Goal: Task Accomplishment & Management: Complete application form

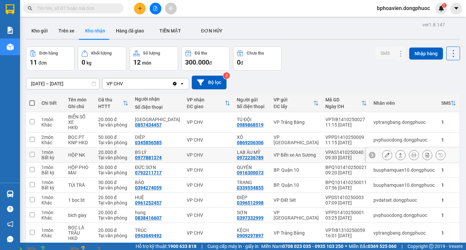
scroll to position [30, 0]
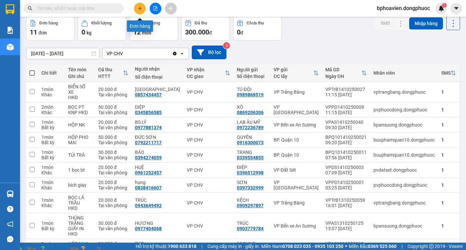
click at [139, 7] on icon "plus" at bounding box center [140, 8] width 5 height 5
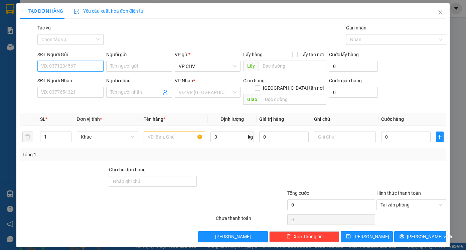
click at [82, 65] on input "SĐT Người Gửi" at bounding box center [70, 66] width 66 height 11
click at [76, 82] on div "0986955224 - LUÂN" at bounding box center [70, 79] width 58 height 7
type input "0986955224"
type input "LUÂN"
type input "0967831352"
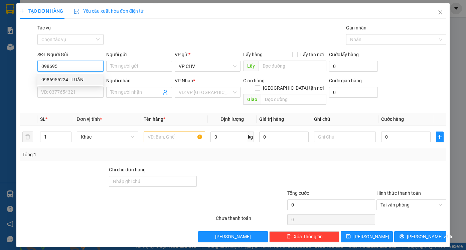
type input "VŨ"
type input "20.000"
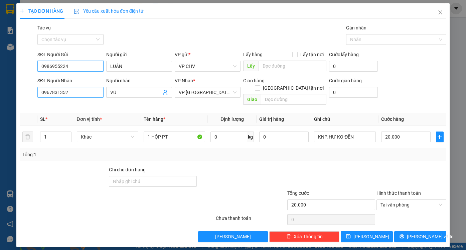
type input "0986955224"
drag, startPoint x: 54, startPoint y: 91, endPoint x: 1, endPoint y: 87, distance: 53.3
click at [2, 87] on div "TẠO ĐƠN HÀNG Yêu cầu xuất hóa đơn điện tử Transit Pickup Surcharge Ids Transit …" at bounding box center [233, 125] width 466 height 250
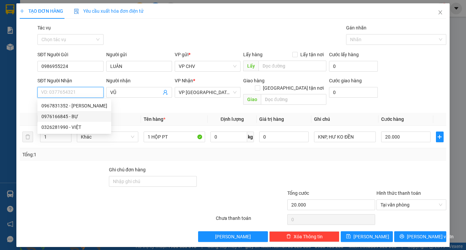
click at [63, 119] on div "0976166845 - BỰ" at bounding box center [74, 116] width 66 height 7
type input "0976166845"
type input "BỰ"
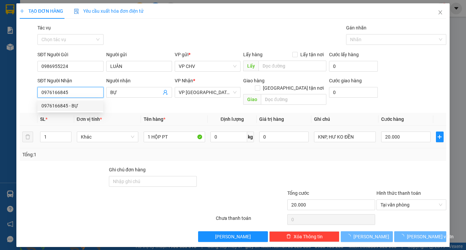
type input "120.000"
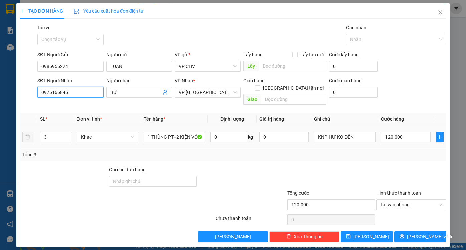
type input "0976166845"
click at [141, 128] on td "Khác" at bounding box center [107, 137] width 67 height 22
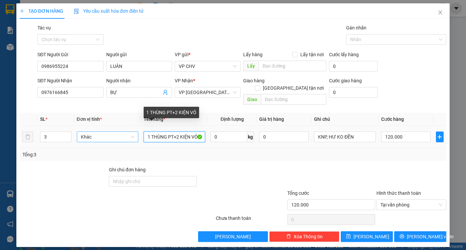
drag, startPoint x: 197, startPoint y: 127, endPoint x: 128, endPoint y: 131, distance: 68.3
click at [129, 131] on tr "3 Khác 1 THÙNG PT+2 KIỆN VỎ 0 kg 0 KNP, HƯ KO ĐỀN 120.000" at bounding box center [233, 137] width 427 height 22
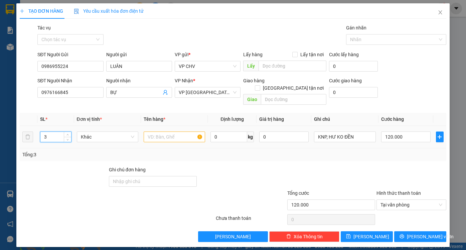
click at [24, 127] on tr "3 Khác 0 kg 0 KNP, HƯ KO ĐỀN 120.000" at bounding box center [233, 137] width 427 height 22
type input "1"
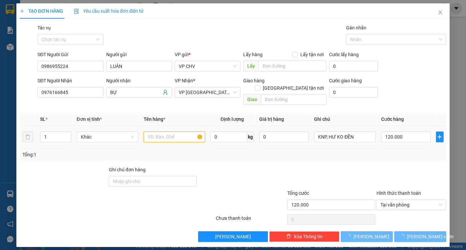
click at [159, 131] on input "text" at bounding box center [175, 136] width 62 height 11
type input "0"
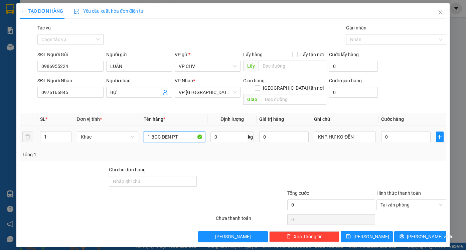
type input "1 BỌC ĐEN PT"
click at [412, 130] on div "0" at bounding box center [405, 136] width 49 height 13
click at [409, 131] on input "0" at bounding box center [405, 136] width 49 height 11
type input "3"
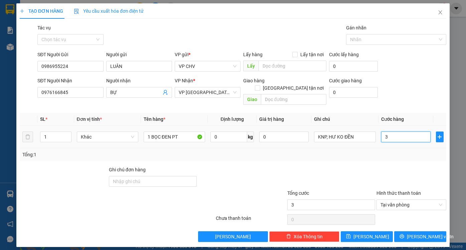
type input "30"
type input "30.000"
drag, startPoint x: 398, startPoint y: 161, endPoint x: 406, endPoint y: 188, distance: 28.5
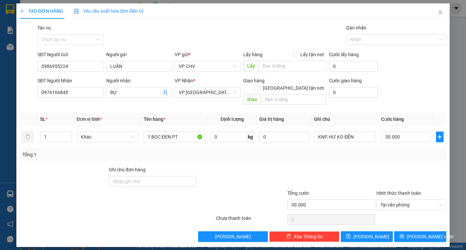
click at [400, 166] on div at bounding box center [412, 177] width 72 height 23
click at [416, 233] on span "[PERSON_NAME] và In" at bounding box center [430, 236] width 47 height 7
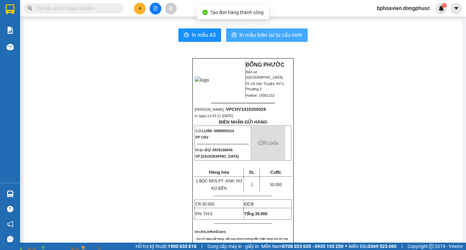
click at [252, 35] on span "In mẫu biên lai tự cấu hình" at bounding box center [271, 35] width 63 height 8
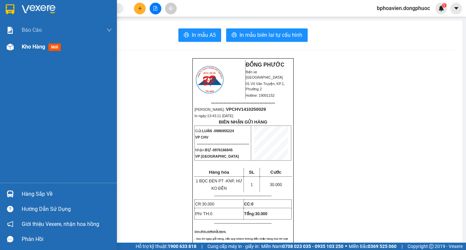
click at [24, 48] on span "Kho hàng" at bounding box center [33, 46] width 23 height 6
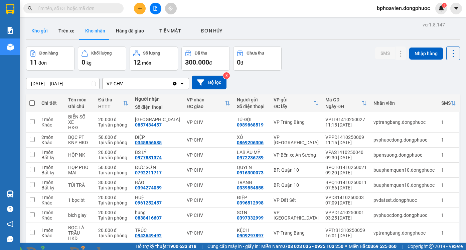
click at [36, 36] on button "Kho gửi" at bounding box center [39, 31] width 27 height 16
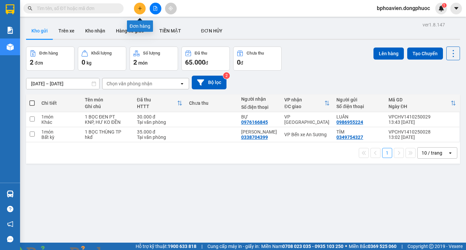
click at [140, 12] on button at bounding box center [140, 9] width 12 height 12
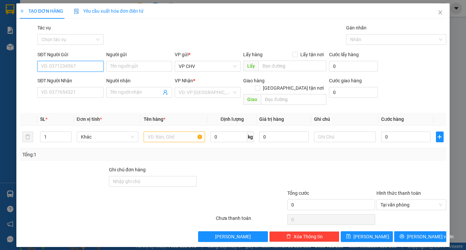
click at [62, 64] on input "SĐT Người Gửi" at bounding box center [70, 66] width 66 height 11
click at [71, 77] on div "0975747273 - QUỐC [GEOGRAPHIC_DATA]" at bounding box center [85, 79] width 89 height 7
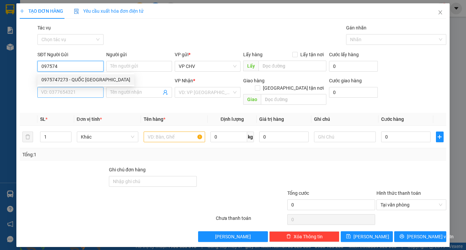
type input "0975747273"
type input "QUỐC ANH"
type input "0348904142"
type input "TRƯỜNG"
type input "20.000"
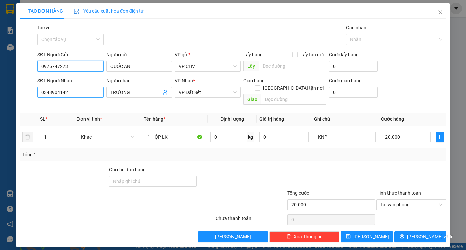
type input "0975747273"
drag, startPoint x: 76, startPoint y: 91, endPoint x: 0, endPoint y: 73, distance: 77.8
click at [0, 74] on div "TẠO ĐƠN HÀNG Yêu cầu xuất hóa đơn điện tử Transit Pickup Surcharge Ids Transit …" at bounding box center [233, 125] width 466 height 250
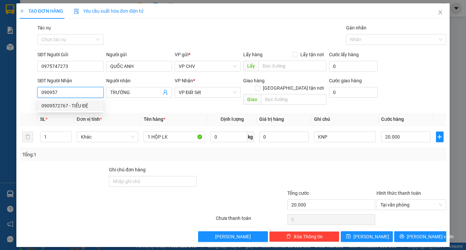
click at [78, 106] on div "0909572767 - TIỂU ĐỆ" at bounding box center [70, 105] width 58 height 7
type input "0909572767"
type input "TIỂU ĐỆ"
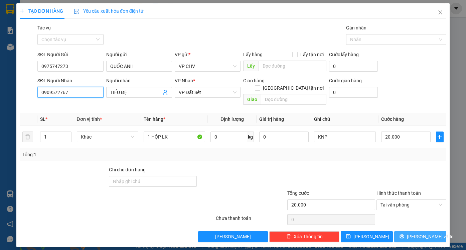
type input "0909572767"
click at [438, 231] on button "[PERSON_NAME] và In" at bounding box center [420, 236] width 52 height 11
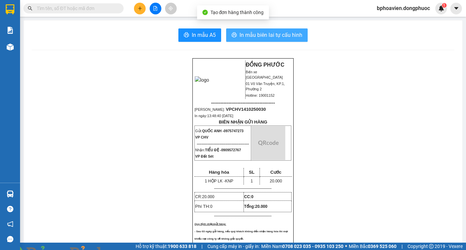
drag, startPoint x: 263, startPoint y: 36, endPoint x: 229, endPoint y: 8, distance: 44.3
click at [262, 36] on span "In mẫu biên lai tự cấu hình" at bounding box center [271, 35] width 63 height 8
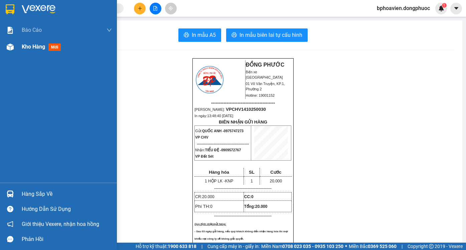
click at [28, 43] on span "Kho hàng" at bounding box center [33, 46] width 23 height 6
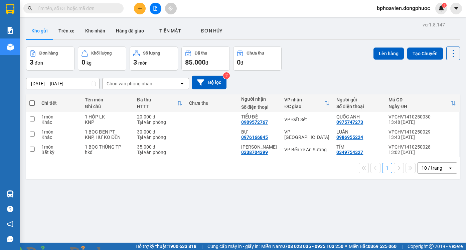
click at [220, 184] on div "ver 1.8.147 Kho gửi Trên xe Kho nhận Hàng đã giao TIỀN MẶT ĐƠN HỦY Đơn hàng 3…" at bounding box center [243, 145] width 440 height 250
drag, startPoint x: 223, startPoint y: 116, endPoint x: 218, endPoint y: 130, distance: 14.9
click at [223, 117] on td at bounding box center [212, 119] width 52 height 15
checkbox input "true"
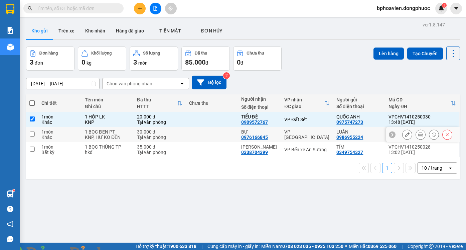
drag, startPoint x: 217, startPoint y: 133, endPoint x: 217, endPoint y: 140, distance: 7.0
click at [217, 133] on td at bounding box center [212, 134] width 52 height 15
checkbox input "true"
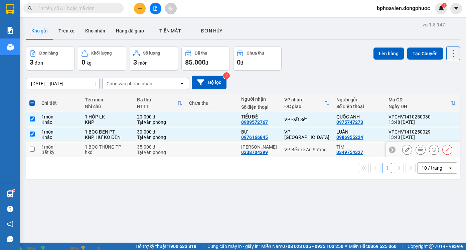
click at [216, 144] on td at bounding box center [212, 149] width 52 height 15
checkbox input "true"
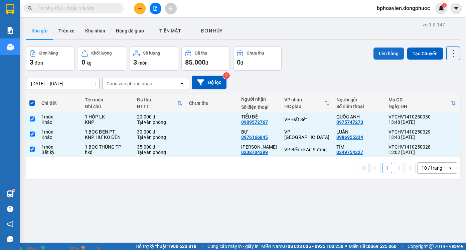
click at [383, 53] on button "Lên hàng" at bounding box center [389, 53] width 30 height 12
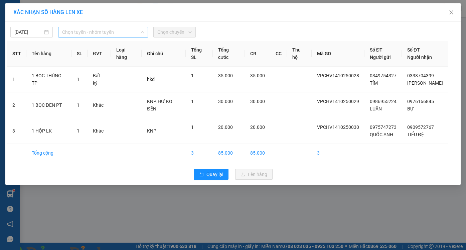
click at [82, 33] on span "Chọn tuyến - nhóm tuyến" at bounding box center [103, 32] width 82 height 10
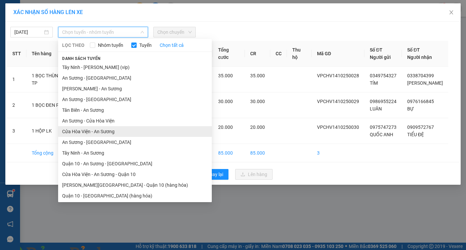
click at [100, 131] on li "Cửa Hòa Viện - An Sương" at bounding box center [135, 131] width 154 height 11
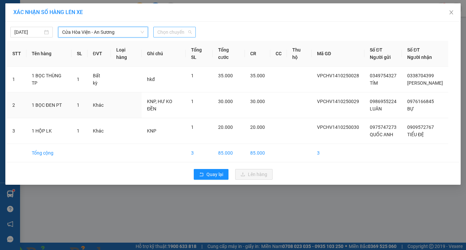
click at [174, 30] on span "Chọn chuyến" at bounding box center [174, 32] width 34 height 10
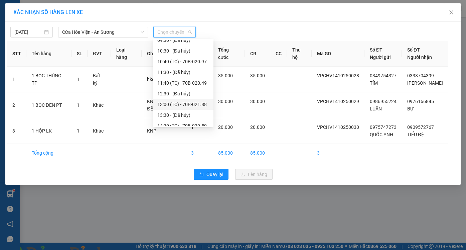
scroll to position [167, 0]
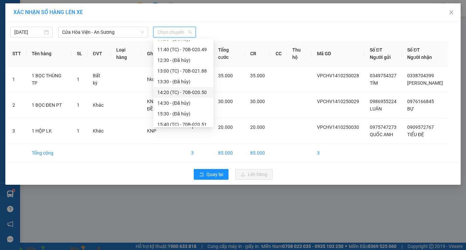
click at [182, 93] on div "14:20 (TC) - 70B-020.50" at bounding box center [183, 92] width 52 height 7
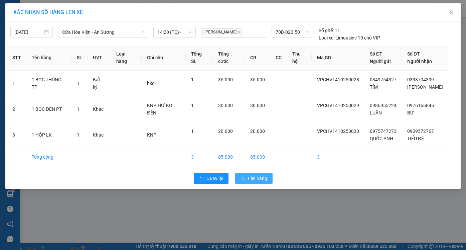
drag, startPoint x: 254, startPoint y: 177, endPoint x: 254, endPoint y: 186, distance: 8.7
click at [254, 177] on span "Lên hàng" at bounding box center [257, 178] width 19 height 7
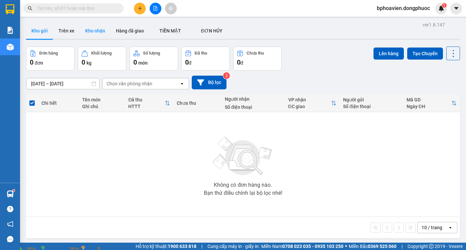
click at [95, 26] on button "Kho nhận" at bounding box center [95, 31] width 31 height 16
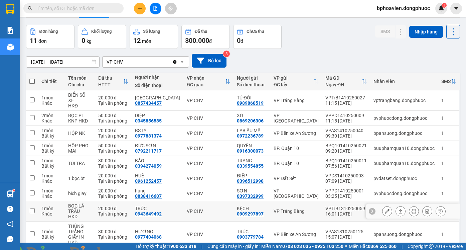
scroll to position [33, 0]
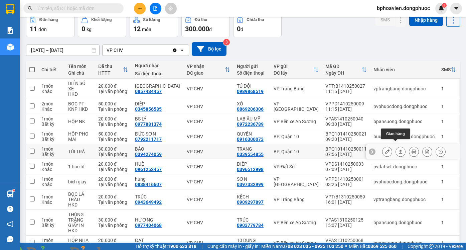
click at [399, 149] on icon at bounding box center [401, 151] width 4 height 4
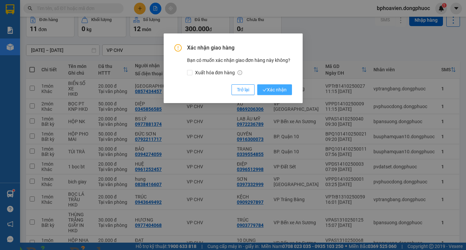
click at [276, 91] on span "Xác nhận" at bounding box center [275, 89] width 24 height 7
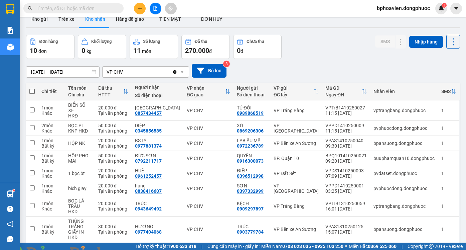
scroll to position [0, 0]
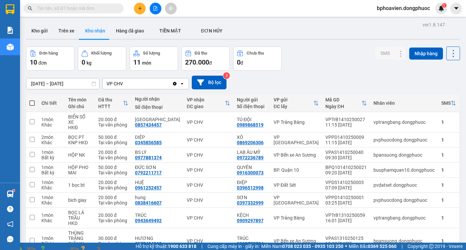
click at [138, 8] on icon "plus" at bounding box center [140, 8] width 5 height 5
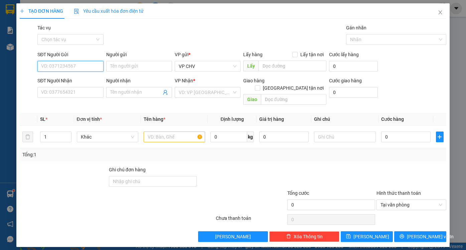
click at [79, 67] on input "SĐT Người Gửi" at bounding box center [70, 66] width 66 height 11
click at [58, 66] on input "0985305563" at bounding box center [70, 66] width 66 height 11
click at [128, 65] on input "Người gửi" at bounding box center [139, 66] width 66 height 11
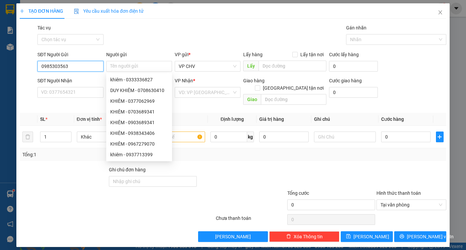
drag, startPoint x: 65, startPoint y: 66, endPoint x: 74, endPoint y: 63, distance: 9.3
click at [74, 63] on input "0985303563" at bounding box center [70, 66] width 66 height 11
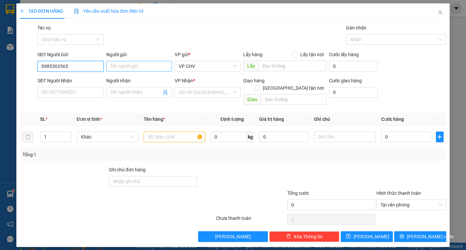
type input "0985303565"
click at [122, 67] on input "Người gửi" at bounding box center [139, 66] width 66 height 11
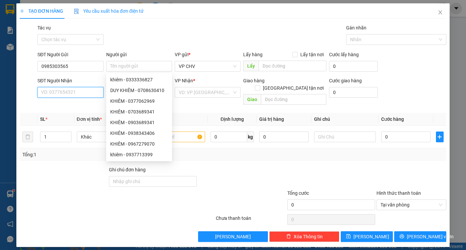
click at [75, 95] on input "SĐT Người Nhận" at bounding box center [70, 92] width 66 height 11
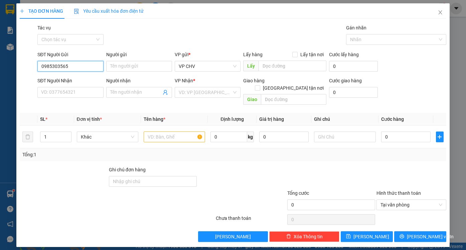
drag, startPoint x: 79, startPoint y: 68, endPoint x: 39, endPoint y: 66, distance: 39.8
click at [34, 67] on div "SĐT Người Gửi 0985303565 0985303565 Người gửi Tên người gửi VP gửi * VP CHV Lấy…" at bounding box center [233, 62] width 428 height 23
paste input "0985303565"
type input "0985303565"
drag, startPoint x: 78, startPoint y: 66, endPoint x: 27, endPoint y: 67, distance: 50.5
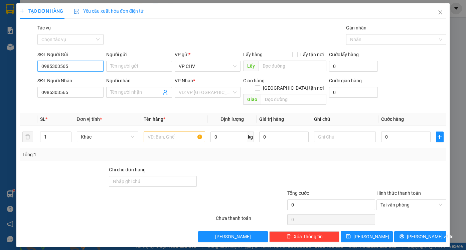
click at [27, 67] on div "SĐT Người Gửi 0985303565 0985303565 Người gửi Tên người gửi VP gửi * VP CHV Lấy…" at bounding box center [233, 62] width 428 height 23
type input "0869552471"
click at [120, 67] on input "Người gửi" at bounding box center [139, 66] width 66 height 11
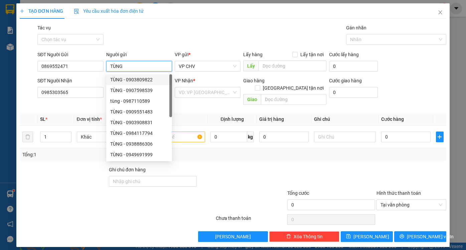
type input "TÙNG"
drag, startPoint x: 222, startPoint y: 168, endPoint x: 169, endPoint y: 148, distance: 56.5
click at [222, 167] on div at bounding box center [242, 177] width 89 height 23
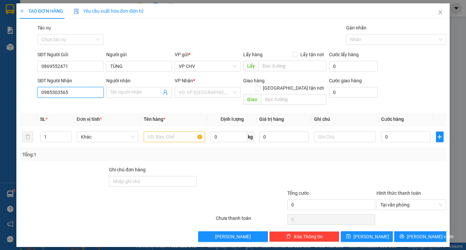
click at [76, 95] on input "0985303565" at bounding box center [70, 92] width 66 height 11
click at [115, 92] on input "Người nhận" at bounding box center [135, 92] width 51 height 7
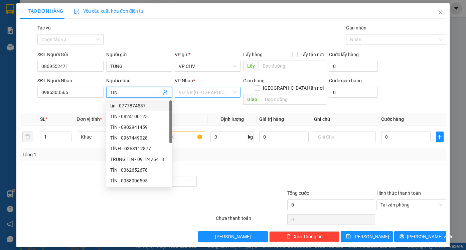
type input "TÍN"
click at [197, 94] on input "search" at bounding box center [205, 92] width 53 height 10
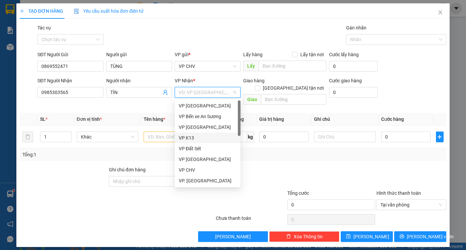
scroll to position [33, 0]
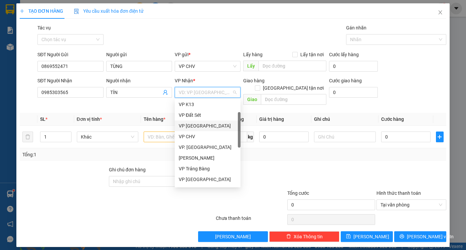
click at [200, 126] on div "VP [GEOGRAPHIC_DATA]" at bounding box center [208, 125] width 58 height 7
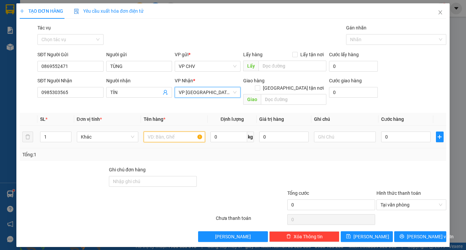
click at [164, 132] on input "text" at bounding box center [175, 136] width 62 height 11
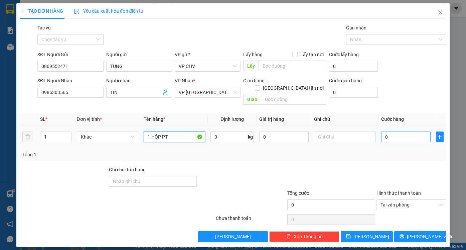
type input "1 HỘP PT"
click at [400, 133] on input "0" at bounding box center [405, 136] width 49 height 11
type input "2"
type input "20"
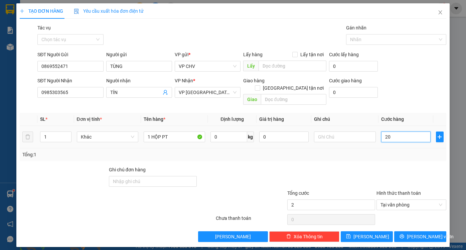
type input "20"
click at [410, 166] on div at bounding box center [412, 177] width 72 height 23
type input "20.000"
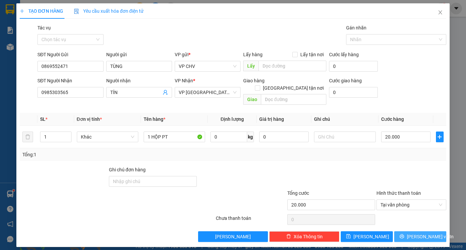
click at [420, 227] on div "Transit Pickup Surcharge Ids Transit Deliver Surcharge Ids Transit Deliver Surc…" at bounding box center [233, 133] width 427 height 218
click at [420, 233] on span "[PERSON_NAME] và In" at bounding box center [430, 236] width 47 height 7
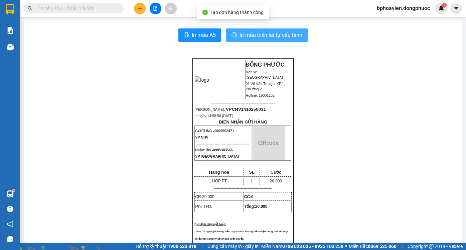
click at [249, 36] on span "In mẫu biên lai tự cấu hình" at bounding box center [271, 35] width 63 height 8
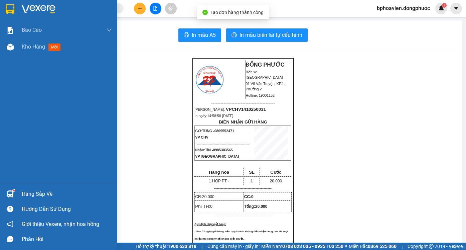
drag, startPoint x: 27, startPoint y: 47, endPoint x: 104, endPoint y: 147, distance: 126.0
click at [28, 47] on span "Kho hàng" at bounding box center [33, 46] width 23 height 6
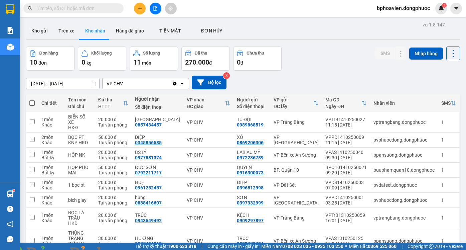
click at [143, 10] on button at bounding box center [140, 9] width 12 height 12
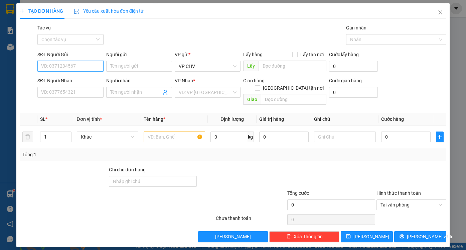
click at [93, 67] on input "SĐT Người Gửi" at bounding box center [70, 66] width 66 height 11
click at [86, 76] on div "0961270297 - LINH" at bounding box center [70, 79] width 58 height 7
type input "0961270297"
type input "LINH"
type input "0342283524"
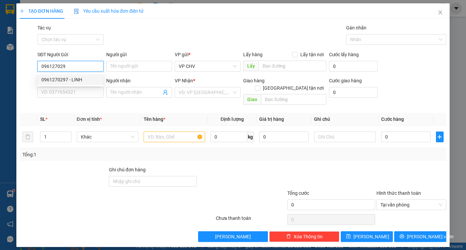
type input "QUÂN"
type input "20.000"
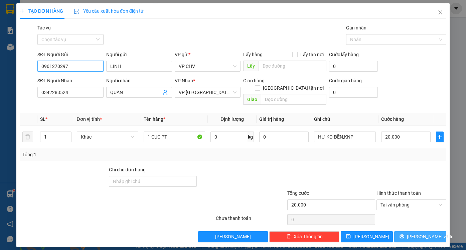
type input "0961270297"
click at [419, 231] on button "[PERSON_NAME] và In" at bounding box center [420, 236] width 52 height 11
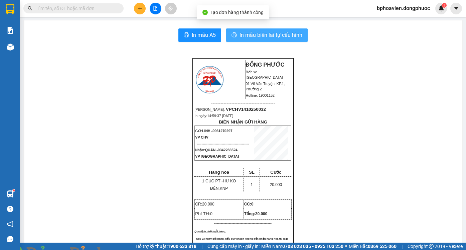
click at [260, 36] on span "In mẫu biên lai tự cấu hình" at bounding box center [271, 35] width 63 height 8
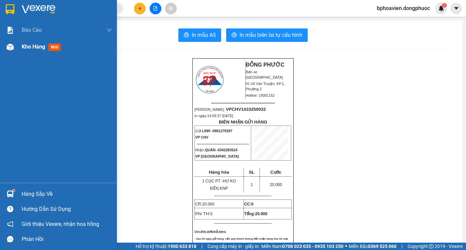
click at [23, 43] on div "Kho hàng mới" at bounding box center [43, 46] width 42 height 8
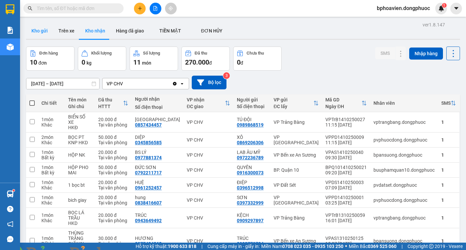
click at [41, 34] on button "Kho gửi" at bounding box center [39, 31] width 27 height 16
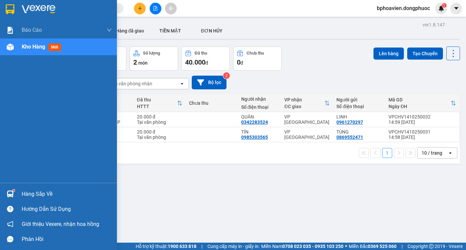
drag, startPoint x: 24, startPoint y: 195, endPoint x: 77, endPoint y: 203, distance: 53.2
click at [25, 194] on div "Hàng sắp về" at bounding box center [67, 194] width 90 height 10
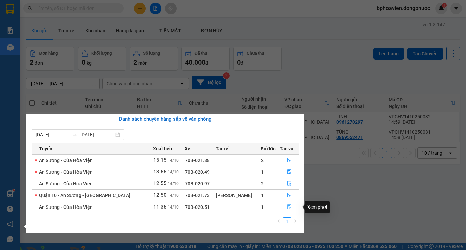
click at [287, 208] on icon "file-done" at bounding box center [289, 206] width 5 height 5
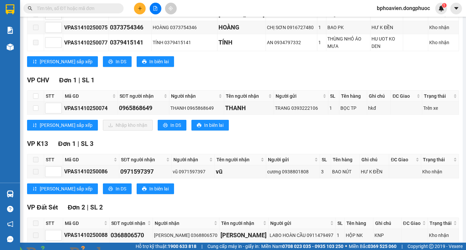
scroll to position [167, 0]
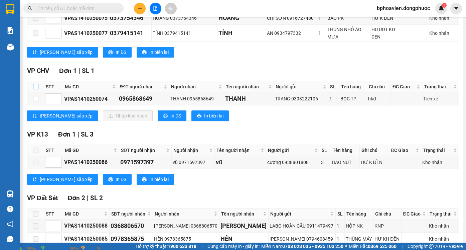
drag, startPoint x: 35, startPoint y: 82, endPoint x: 43, endPoint y: 81, distance: 8.0
click at [36, 84] on input "checkbox" at bounding box center [35, 86] width 5 height 5
checkbox input "true"
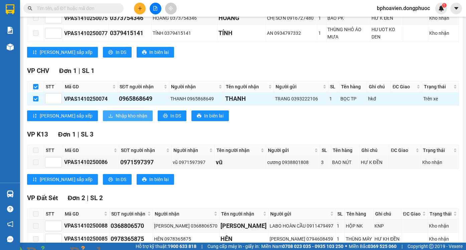
click at [116, 112] on span "Nhập kho nhận" at bounding box center [132, 115] width 32 height 7
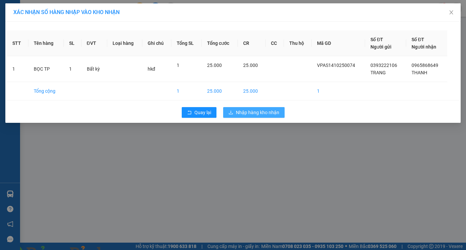
click at [244, 109] on span "Nhập hàng kho nhận" at bounding box center [257, 112] width 43 height 7
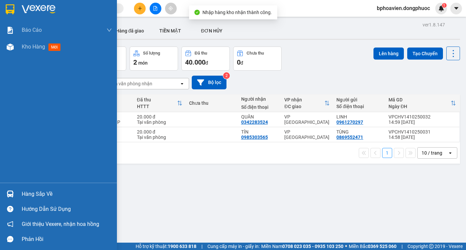
drag, startPoint x: 29, startPoint y: 194, endPoint x: 28, endPoint y: 198, distance: 3.9
click at [29, 194] on div "Hàng sắp về" at bounding box center [67, 194] width 90 height 10
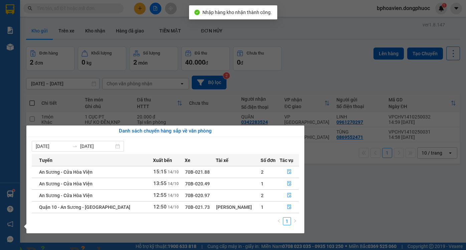
click at [331, 209] on section "Kết quả tìm kiếm ( 0 ) Bộ lọc No Data bphoavien.dongphuoc 1 Báo cáo Mẫu 1: Báo …" at bounding box center [233, 125] width 466 height 250
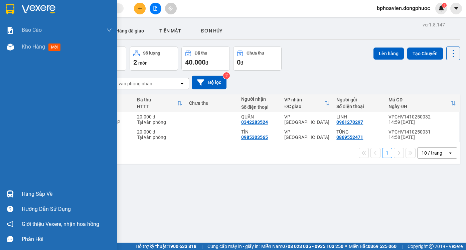
click at [30, 191] on div "Hàng sắp về" at bounding box center [67, 194] width 90 height 10
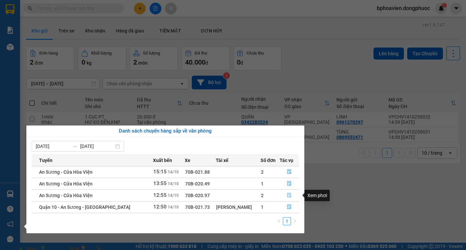
click at [292, 197] on button "button" at bounding box center [289, 195] width 19 height 11
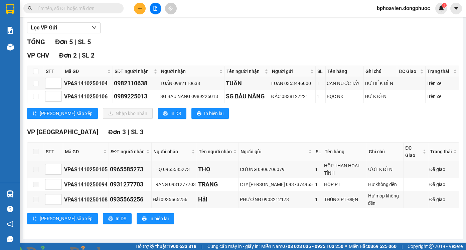
scroll to position [74, 0]
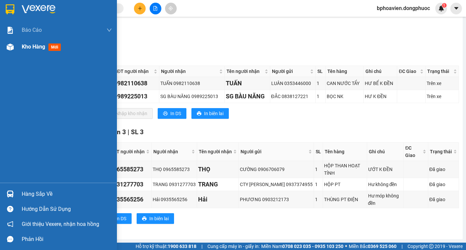
click at [29, 46] on span "Kho hàng" at bounding box center [33, 46] width 23 height 6
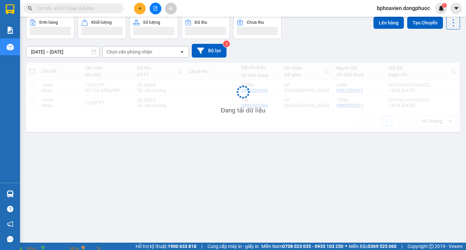
scroll to position [31, 0]
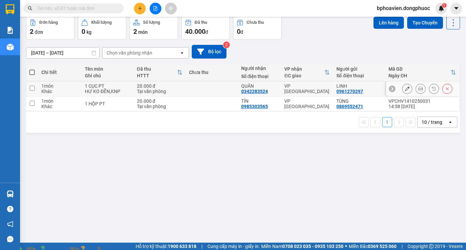
click at [176, 89] on div "Tại văn phòng" at bounding box center [159, 91] width 45 height 5
checkbox input "true"
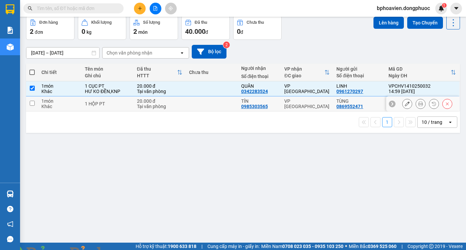
click at [178, 104] on div "Tại văn phòng" at bounding box center [159, 106] width 45 height 5
checkbox input "true"
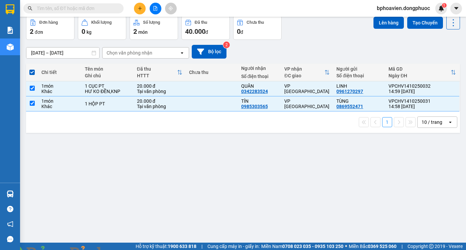
scroll to position [0, 0]
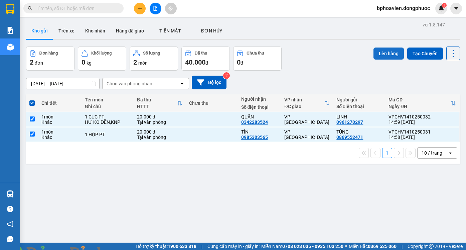
click at [384, 55] on button "Lên hàng" at bounding box center [389, 53] width 30 height 12
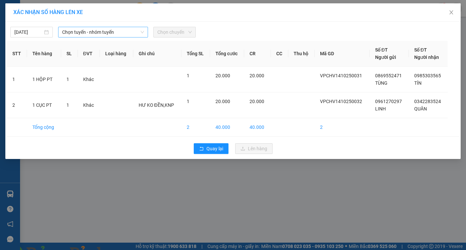
click at [82, 34] on span "Chọn tuyến - nhóm tuyến" at bounding box center [103, 32] width 82 height 10
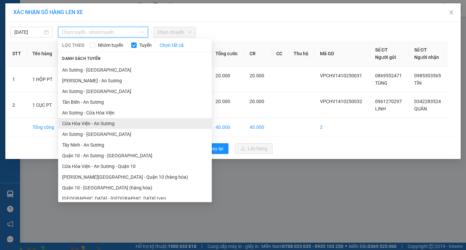
scroll to position [12, 0]
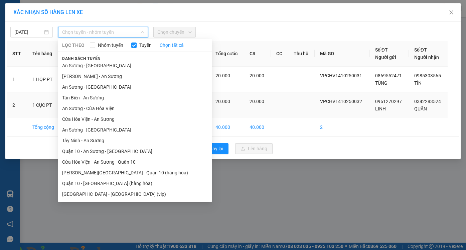
drag, startPoint x: 97, startPoint y: 120, endPoint x: 104, endPoint y: 115, distance: 8.9
click at [97, 120] on li "Cửa Hòa Viện - An Sương" at bounding box center [135, 119] width 154 height 11
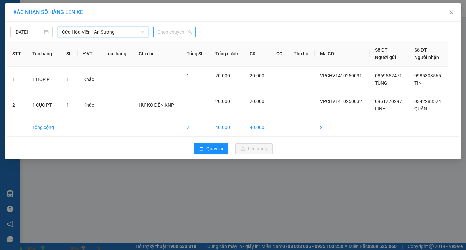
click at [172, 29] on span "Chọn chuyến" at bounding box center [174, 32] width 34 height 10
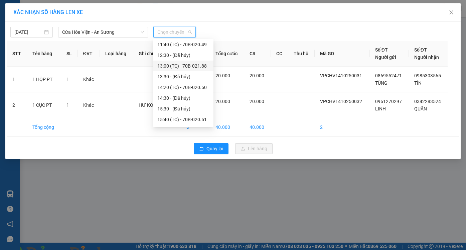
scroll to position [193, 0]
click at [121, 28] on span "Cửa Hòa Viện - An Sương" at bounding box center [103, 32] width 82 height 10
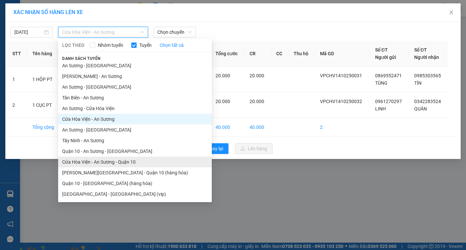
click at [112, 164] on li "Cửa Hòa Viện - An Sương - Quận 10" at bounding box center [135, 161] width 154 height 11
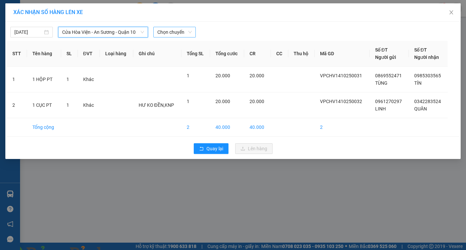
drag, startPoint x: 173, startPoint y: 27, endPoint x: 173, endPoint y: 31, distance: 4.4
click at [173, 28] on span "Chọn chuyến" at bounding box center [174, 32] width 34 height 10
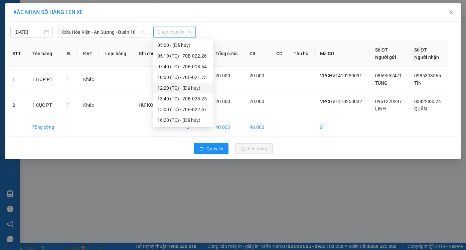
scroll to position [32, 0]
click at [175, 100] on div "15:00 (TC) - 70B-022.47" at bounding box center [183, 98] width 52 height 7
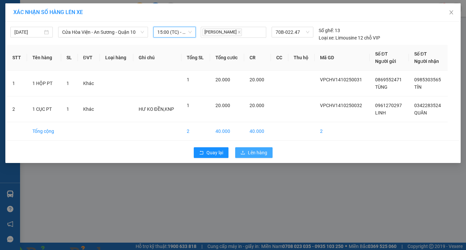
click at [246, 147] on div "Quay lại Lên hàng" at bounding box center [233, 152] width 452 height 17
click at [248, 151] on span "Lên hàng" at bounding box center [257, 152] width 19 height 7
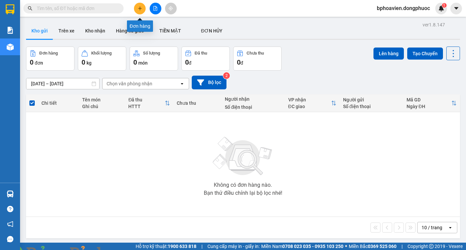
click at [142, 8] on icon "plus" at bounding box center [140, 8] width 5 height 5
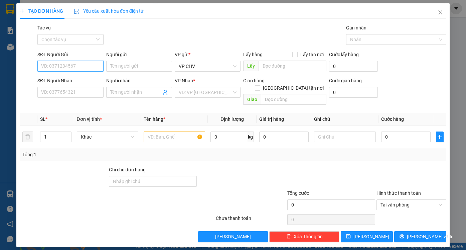
click at [79, 64] on input "SĐT Người Gửi" at bounding box center [70, 66] width 66 height 11
type input "0989934239"
click at [81, 78] on div "0989934239 - TRINH" at bounding box center [70, 79] width 58 height 7
type input "TRINH"
type input "0986597957"
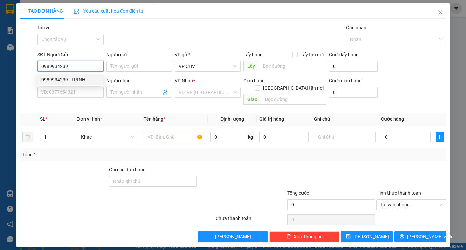
type input "THỊ CHO"
type input "35.000"
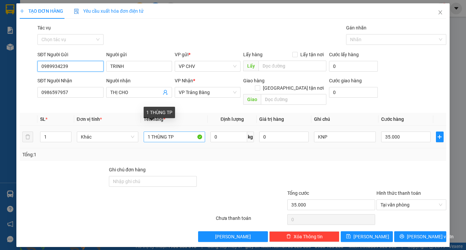
type input "0989934239"
drag, startPoint x: 152, startPoint y: 131, endPoint x: 194, endPoint y: 131, distance: 41.8
click at [194, 131] on input "1 THÙNG TP" at bounding box center [175, 136] width 62 height 11
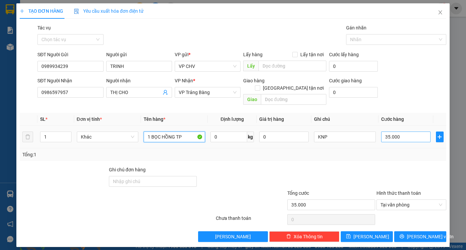
type input "1 BỌC HỒNG TP"
click at [412, 132] on input "35.000" at bounding box center [405, 136] width 49 height 11
type input "2"
type input "20"
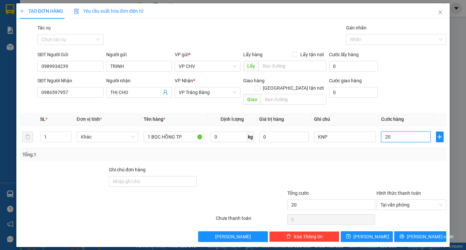
type input "20"
type input "20.000"
drag, startPoint x: 398, startPoint y: 149, endPoint x: 413, endPoint y: 190, distance: 43.9
click at [398, 151] on div "Tổng: 1" at bounding box center [233, 154] width 422 height 7
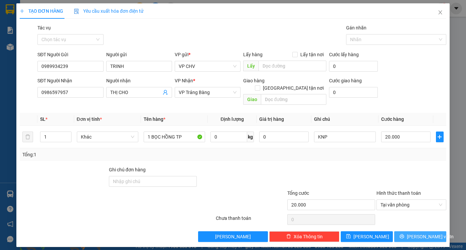
drag, startPoint x: 425, startPoint y: 225, endPoint x: 417, endPoint y: 226, distance: 8.4
click at [425, 233] on span "[PERSON_NAME] và In" at bounding box center [430, 236] width 47 height 7
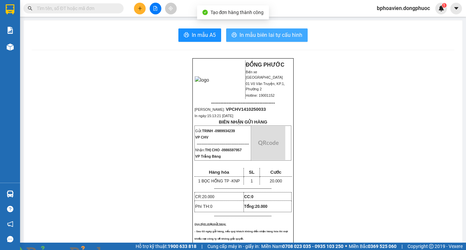
click at [259, 34] on span "In mẫu biên lai tự cấu hình" at bounding box center [271, 35] width 63 height 8
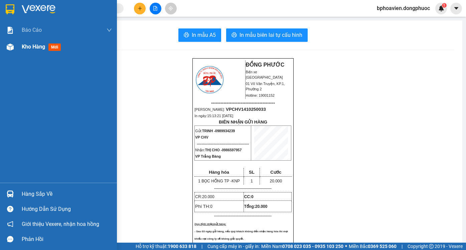
click at [35, 47] on span "Kho hàng" at bounding box center [33, 46] width 23 height 6
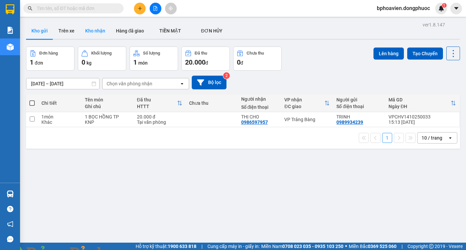
click at [86, 29] on button "Kho nhận" at bounding box center [95, 31] width 31 height 16
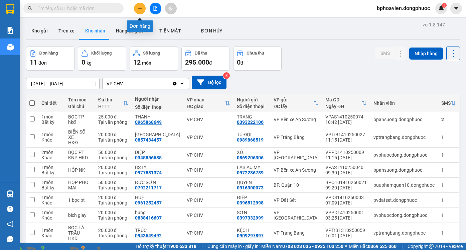
click at [139, 8] on icon "plus" at bounding box center [140, 8] width 5 height 5
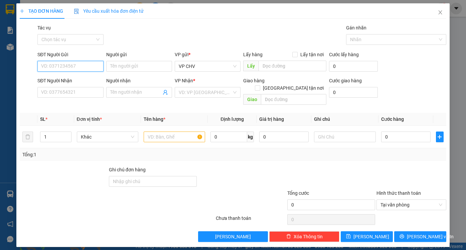
click at [75, 64] on input "SĐT Người Gửi" at bounding box center [70, 66] width 66 height 11
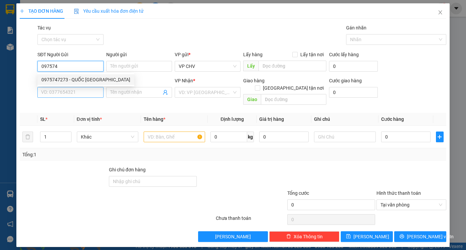
drag, startPoint x: 74, startPoint y: 79, endPoint x: 93, endPoint y: 96, distance: 25.5
click at [75, 79] on div "0975747273 - QUỐC [GEOGRAPHIC_DATA]" at bounding box center [85, 79] width 89 height 7
type input "0975747273"
type input "QUỐC ANH"
type input "0909572767"
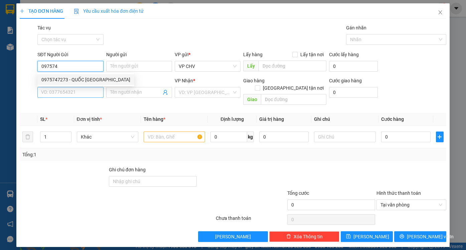
type input "TIỂU ĐỆ"
type input "20.000"
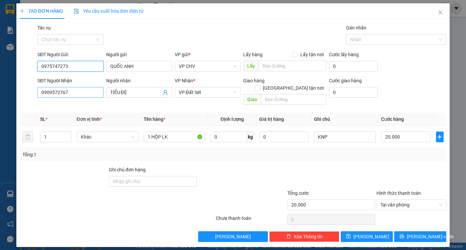
type input "0975747273"
drag, startPoint x: 89, startPoint y: 96, endPoint x: 25, endPoint y: 94, distance: 64.2
click at [25, 94] on div "SĐT Người Nhận 0909572767 0909572767 Người nhận TIỂU ĐỆ VP Nhận * VP Đất Sét Gi…" at bounding box center [233, 92] width 428 height 31
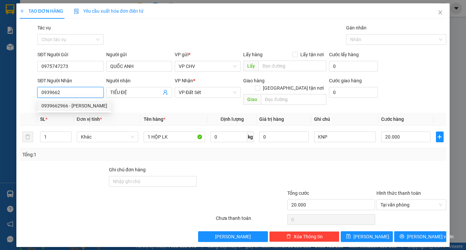
click at [84, 105] on div "0939662966 - [PERSON_NAME]" at bounding box center [74, 105] width 66 height 7
type input "0939662966"
type input "[PERSON_NAME]"
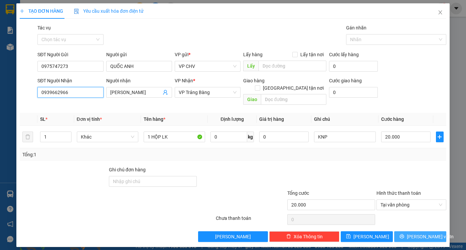
type input "0939662966"
click at [418, 233] on span "[PERSON_NAME] và In" at bounding box center [430, 236] width 47 height 7
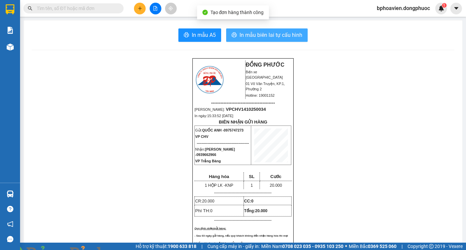
click at [244, 40] on button "In mẫu biên lai tự cấu hình" at bounding box center [267, 34] width 82 height 13
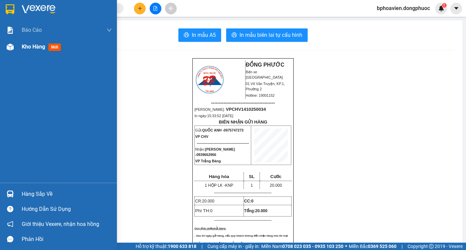
click at [32, 46] on span "Kho hàng" at bounding box center [33, 46] width 23 height 6
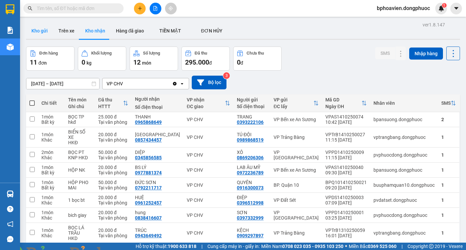
click at [38, 31] on button "Kho gửi" at bounding box center [39, 31] width 27 height 16
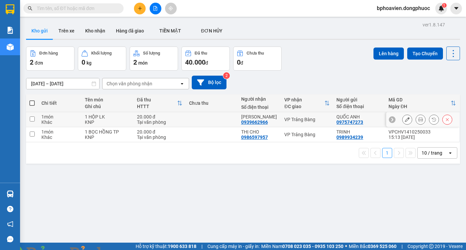
click at [211, 119] on td at bounding box center [212, 119] width 52 height 15
checkbox input "true"
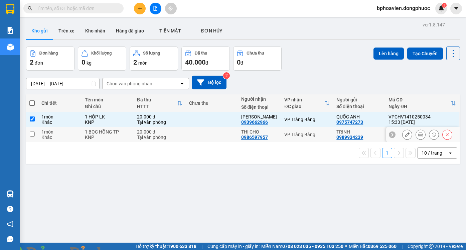
click at [204, 129] on td at bounding box center [212, 134] width 52 height 15
checkbox input "true"
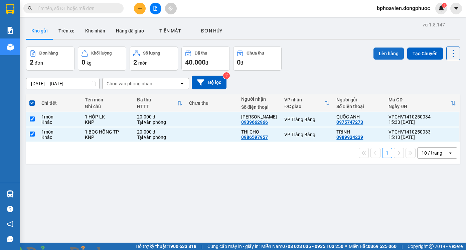
click at [384, 57] on button "Lên hàng" at bounding box center [389, 53] width 30 height 12
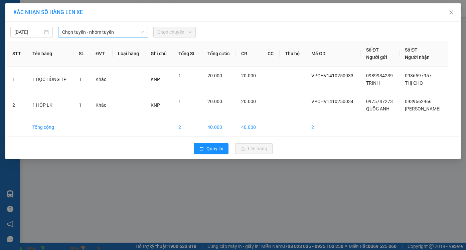
click at [115, 36] on span "Chọn tuyến - nhóm tuyến" at bounding box center [103, 32] width 82 height 10
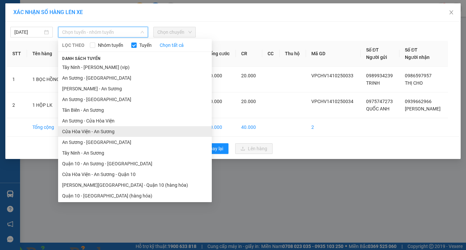
click at [110, 133] on li "Cửa Hòa Viện - An Sương" at bounding box center [135, 131] width 154 height 11
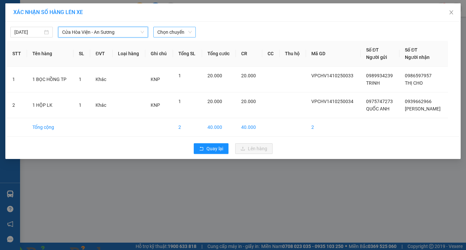
click at [169, 33] on span "Chọn chuyến" at bounding box center [174, 32] width 34 height 10
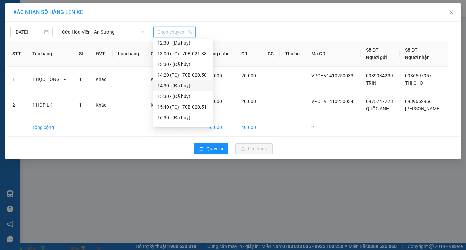
scroll to position [193, 0]
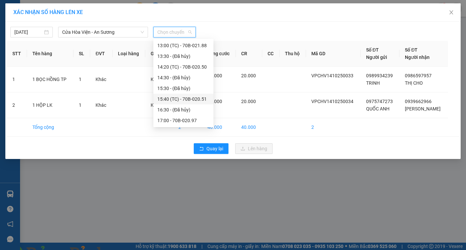
click at [178, 99] on div "15:40 (TC) - 70B-020.51" at bounding box center [183, 98] width 52 height 7
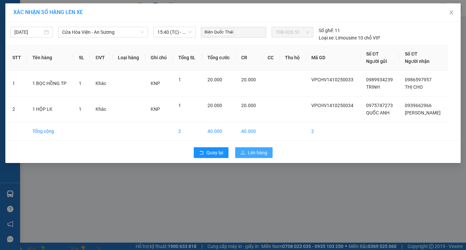
click at [251, 154] on span "Lên hàng" at bounding box center [257, 152] width 19 height 7
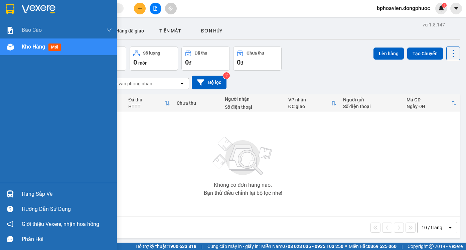
click at [37, 195] on div "Hàng sắp về" at bounding box center [67, 194] width 90 height 10
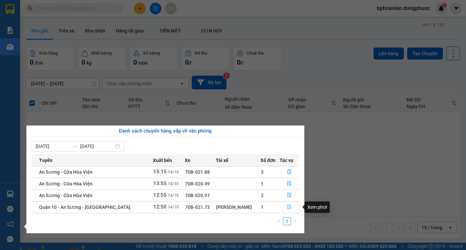
click at [281, 205] on button "button" at bounding box center [289, 207] width 19 height 11
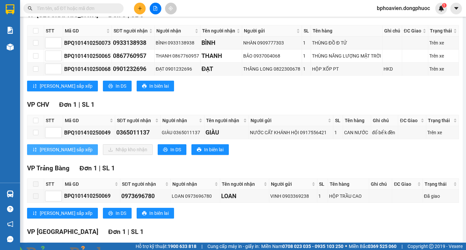
scroll to position [134, 0]
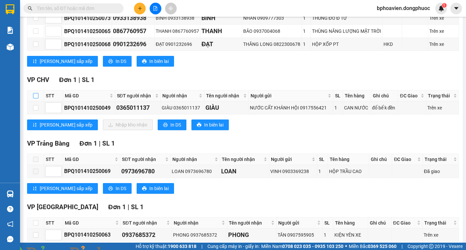
click at [38, 98] on input "checkbox" at bounding box center [35, 95] width 5 height 5
checkbox input "true"
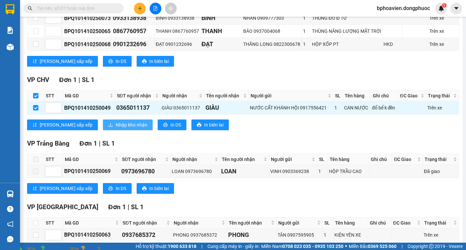
click at [116, 128] on span "Nhập kho nhận" at bounding box center [132, 124] width 32 height 7
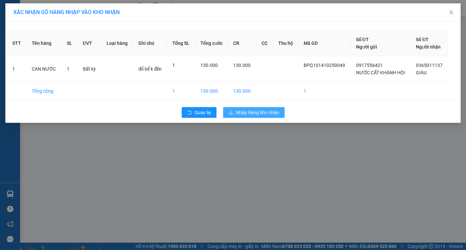
click at [250, 112] on span "Nhập hàng kho nhận" at bounding box center [257, 112] width 43 height 7
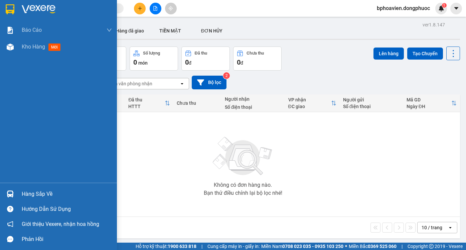
click at [39, 191] on div "Hàng sắp về" at bounding box center [67, 194] width 90 height 10
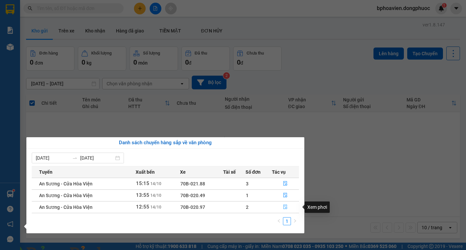
click at [290, 208] on button "button" at bounding box center [285, 207] width 27 height 11
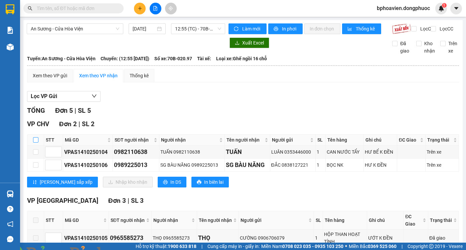
click at [34, 142] on label at bounding box center [35, 139] width 5 height 7
click at [34, 142] on input "checkbox" at bounding box center [35, 139] width 5 height 5
checkbox input "true"
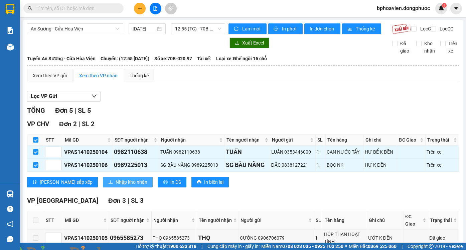
click at [116, 186] on span "Nhập kho nhận" at bounding box center [132, 181] width 32 height 7
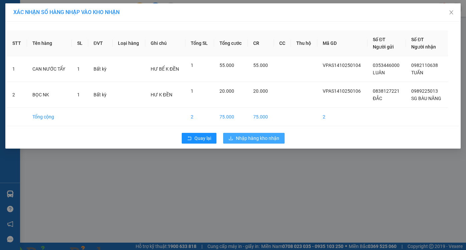
click at [254, 139] on span "Nhập hàng kho nhận" at bounding box center [257, 137] width 43 height 7
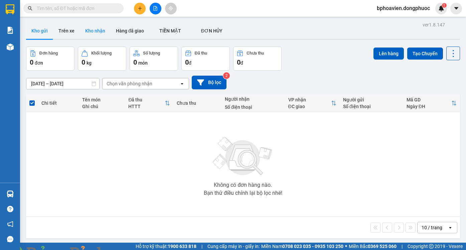
click at [102, 38] on button "Kho nhận" at bounding box center [95, 31] width 31 height 16
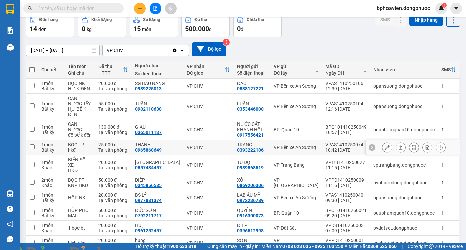
scroll to position [58, 0]
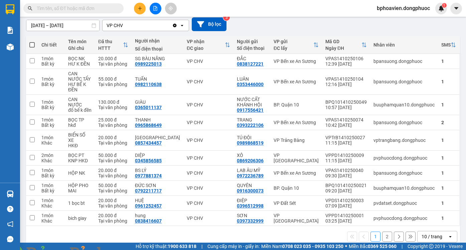
click at [383, 231] on button "2" at bounding box center [387, 236] width 10 height 10
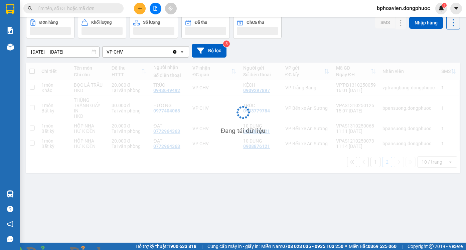
scroll to position [31, 0]
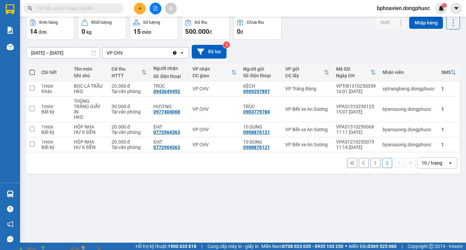
click at [371, 162] on button "1" at bounding box center [376, 163] width 10 height 10
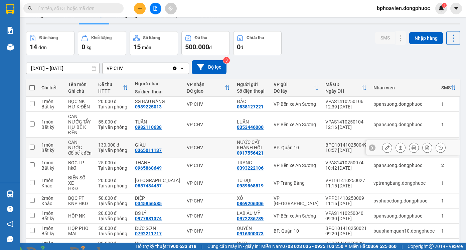
scroll to position [0, 0]
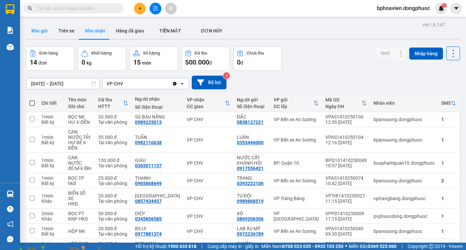
click at [44, 32] on button "Kho gửi" at bounding box center [39, 31] width 27 height 16
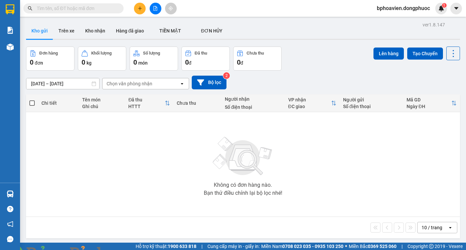
click at [139, 10] on icon "plus" at bounding box center [140, 8] width 5 height 5
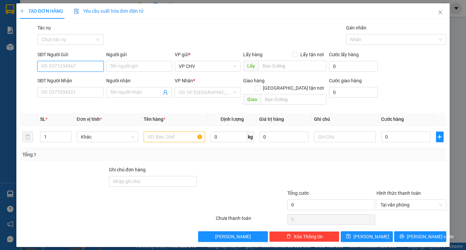
click at [92, 66] on input "SĐT Người Gửi" at bounding box center [70, 66] width 66 height 11
click at [77, 83] on div "0965462574 - ĐẠI" at bounding box center [70, 79] width 58 height 7
type input "0965462574"
type input "ĐẠI"
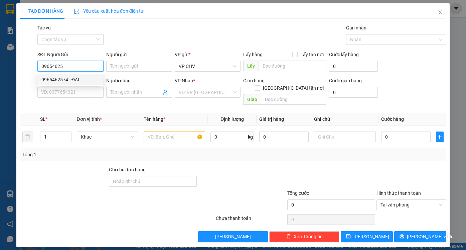
type input "0934042525"
type input "CHỊ TÚ"
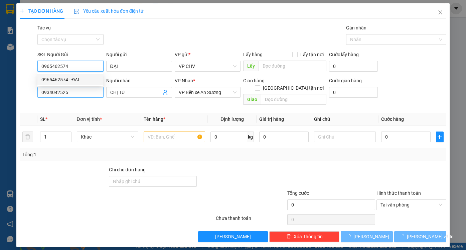
type input "20.000"
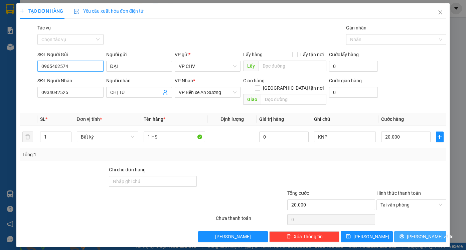
type input "0965462574"
click at [438, 231] on button "[PERSON_NAME] và In" at bounding box center [420, 236] width 52 height 11
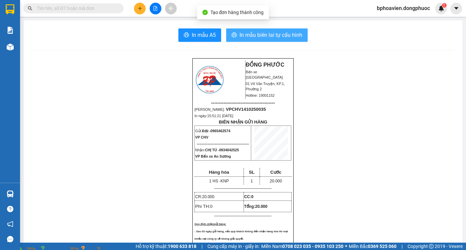
click at [250, 36] on span "In mẫu biên lai tự cấu hình" at bounding box center [271, 35] width 63 height 8
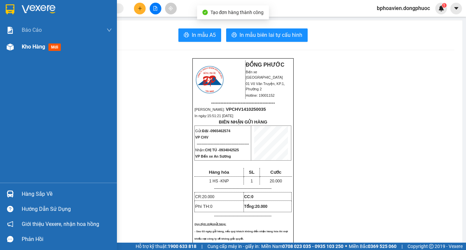
click at [25, 50] on div "Kho hàng mới" at bounding box center [43, 46] width 42 height 8
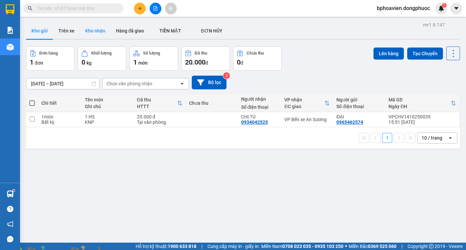
click at [96, 26] on button "Kho nhận" at bounding box center [95, 31] width 31 height 16
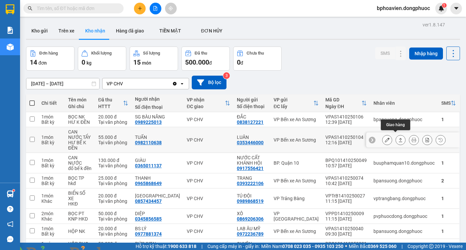
click at [398, 137] on icon at bounding box center [400, 139] width 5 height 5
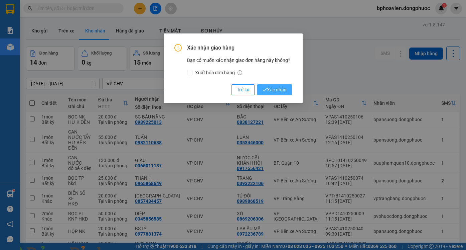
click at [278, 90] on span "Xác nhận" at bounding box center [275, 89] width 24 height 7
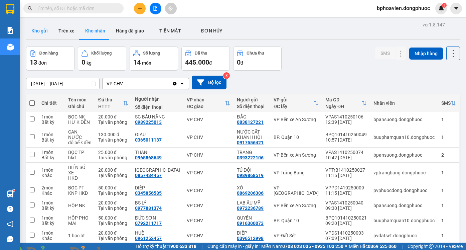
click at [44, 33] on button "Kho gửi" at bounding box center [39, 31] width 27 height 16
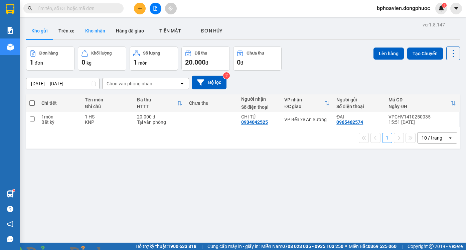
click at [96, 32] on button "Kho nhận" at bounding box center [95, 31] width 31 height 16
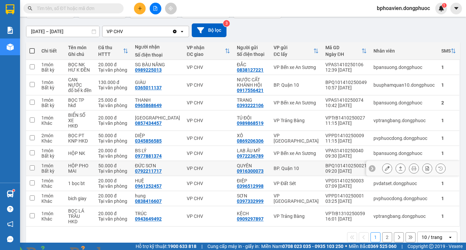
scroll to position [58, 0]
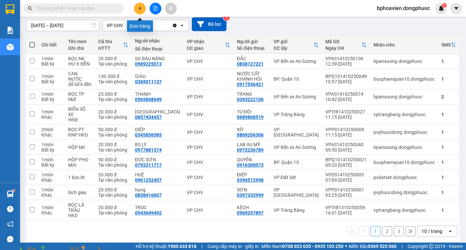
click at [140, 7] on icon "plus" at bounding box center [140, 8] width 5 height 5
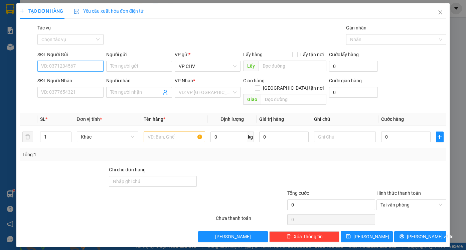
click at [96, 62] on input "SĐT Người Gửi" at bounding box center [70, 66] width 66 height 11
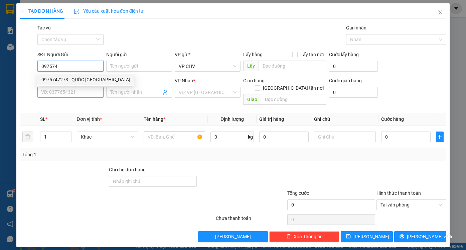
drag, startPoint x: 92, startPoint y: 80, endPoint x: 81, endPoint y: 90, distance: 14.2
click at [92, 80] on div "0975747273 - QUỐC [GEOGRAPHIC_DATA]" at bounding box center [85, 79] width 89 height 7
type input "0975747273"
type input "QUỐC ANH"
type input "0939662966"
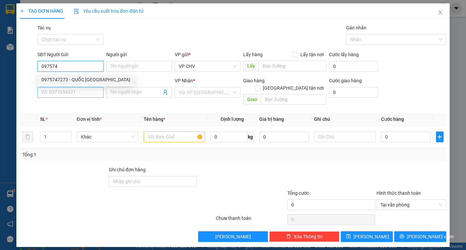
type input "[PERSON_NAME]"
type input "20.000"
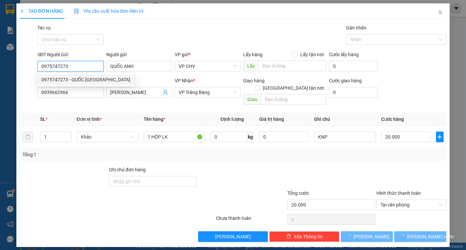
type input "0975747273"
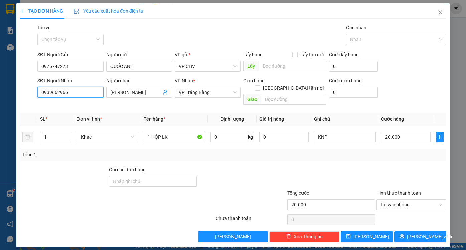
drag, startPoint x: 25, startPoint y: 91, endPoint x: 7, endPoint y: 90, distance: 17.8
click at [7, 90] on div "TẠO ĐƠN HÀNG Yêu cầu xuất hóa đơn điện tử Transit Pickup Surcharge Ids Transit …" at bounding box center [233, 125] width 466 height 250
click at [75, 105] on div "0977150152 - [PERSON_NAME]" at bounding box center [74, 105] width 66 height 7
type input "0977150152"
type input "[PERSON_NAME]"
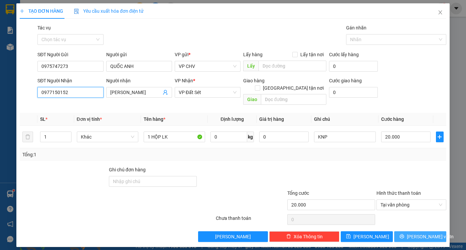
type input "0977150152"
click at [422, 233] on span "[PERSON_NAME] và In" at bounding box center [430, 236] width 47 height 7
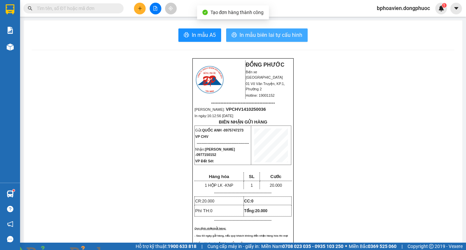
click at [264, 39] on span "In mẫu biên lai tự cấu hình" at bounding box center [271, 35] width 63 height 8
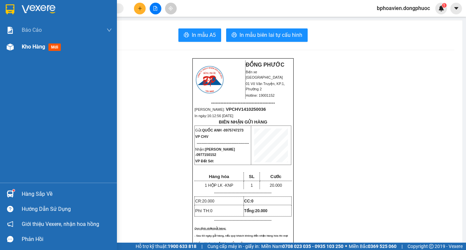
click at [33, 44] on span "Kho hàng" at bounding box center [33, 46] width 23 height 6
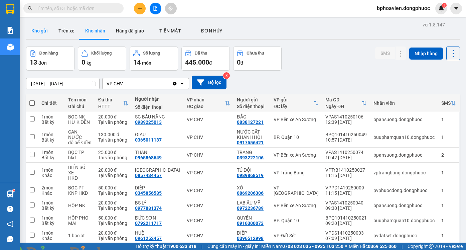
click at [40, 31] on button "Kho gửi" at bounding box center [39, 31] width 27 height 16
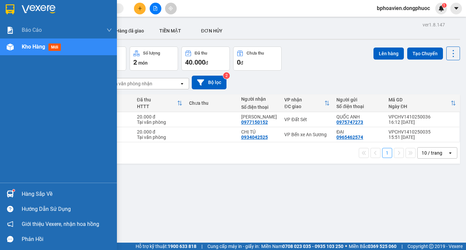
click at [29, 194] on div "Hàng sắp về" at bounding box center [67, 194] width 90 height 10
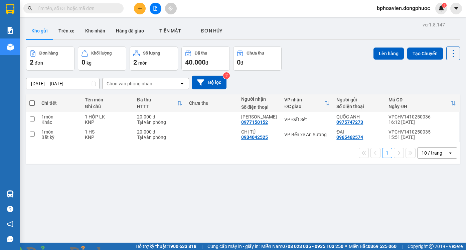
drag, startPoint x: 339, startPoint y: 188, endPoint x: 257, endPoint y: 200, distance: 83.2
click at [338, 187] on section "Kết quả tìm kiếm ( 0 ) Bộ lọc No Data bphoavien.dongphuoc 1 Báo cáo Mẫu 1: Báo …" at bounding box center [233, 125] width 466 height 250
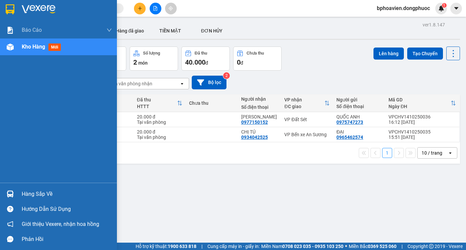
drag, startPoint x: 27, startPoint y: 197, endPoint x: 23, endPoint y: 196, distance: 3.6
click at [26, 197] on div "Hàng sắp về" at bounding box center [67, 194] width 90 height 10
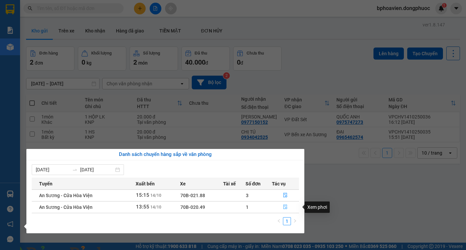
click at [281, 204] on button "button" at bounding box center [285, 207] width 27 height 11
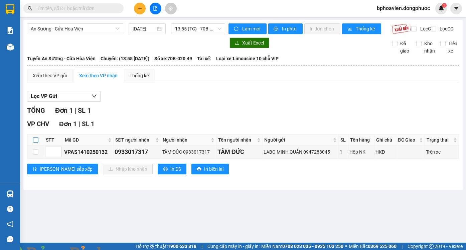
click at [36, 142] on input "checkbox" at bounding box center [35, 139] width 5 height 5
checkbox input "true"
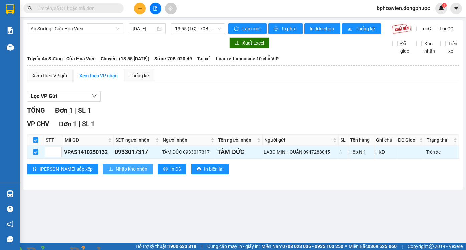
click at [116, 172] on span "Nhập kho nhận" at bounding box center [132, 168] width 32 height 7
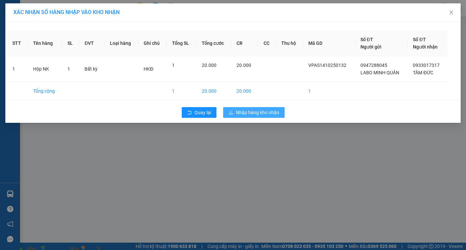
click at [270, 113] on span "Nhập hàng kho nhận" at bounding box center [257, 112] width 43 height 7
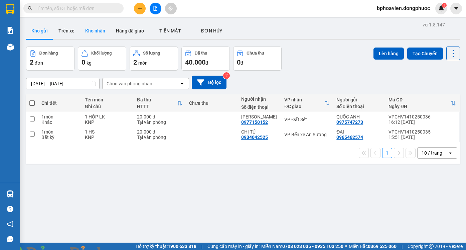
click at [101, 36] on button "Kho nhận" at bounding box center [95, 31] width 31 height 16
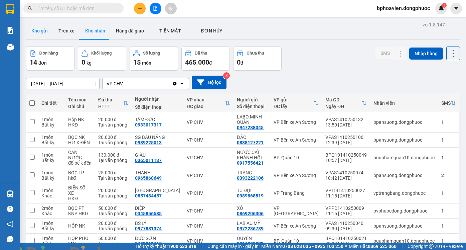
click at [37, 30] on button "Kho gửi" at bounding box center [39, 31] width 27 height 16
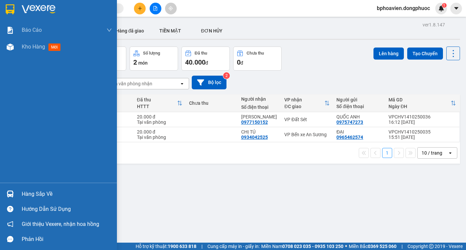
click at [27, 198] on div "Hàng sắp về" at bounding box center [67, 194] width 90 height 10
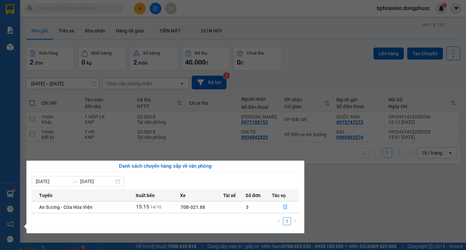
click at [358, 181] on section "Kết quả tìm kiếm ( 0 ) Bộ lọc No Data bphoavien.dongphuoc 1 Báo cáo Mẫu 1: Báo …" at bounding box center [233, 125] width 466 height 250
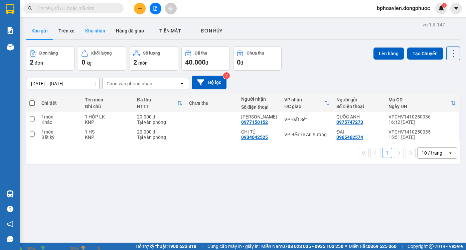
click at [95, 33] on button "Kho nhận" at bounding box center [95, 31] width 31 height 16
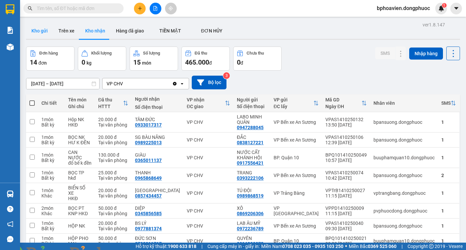
click at [39, 30] on button "Kho gửi" at bounding box center [39, 31] width 27 height 16
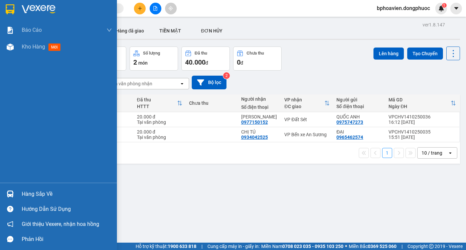
click at [27, 198] on div "Hàng sắp về" at bounding box center [67, 194] width 90 height 10
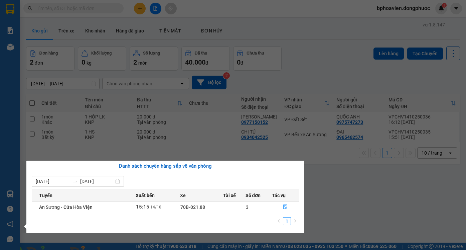
drag, startPoint x: 349, startPoint y: 182, endPoint x: 341, endPoint y: 183, distance: 7.7
click at [349, 183] on section "Kết quả tìm kiếm ( 0 ) Bộ lọc No Data bphoavien.dongphuoc 1 Báo cáo Mẫu 1: Báo …" at bounding box center [233, 125] width 466 height 250
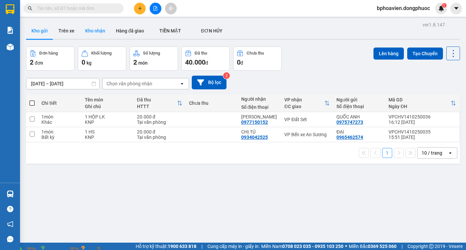
click at [101, 29] on button "Kho nhận" at bounding box center [95, 31] width 31 height 16
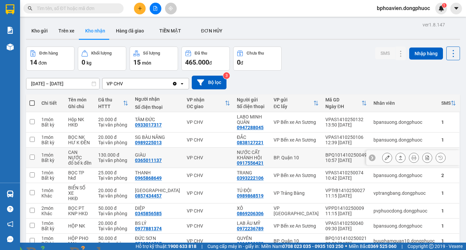
scroll to position [33, 0]
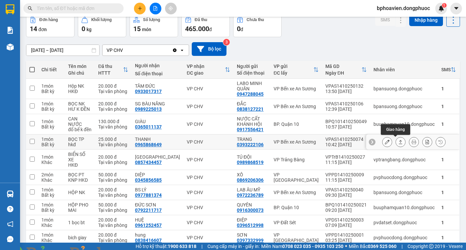
click at [398, 140] on icon at bounding box center [400, 141] width 5 height 5
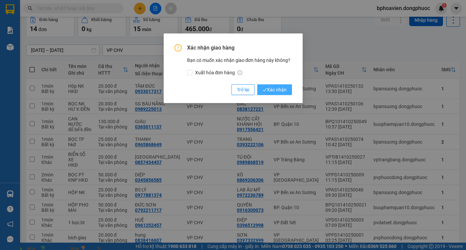
click at [277, 89] on span "Xác nhận" at bounding box center [275, 89] width 24 height 7
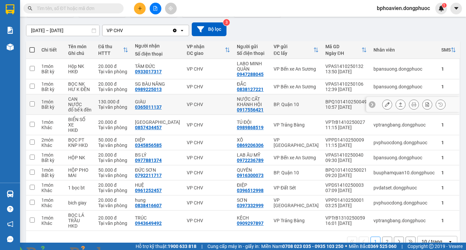
scroll to position [64, 0]
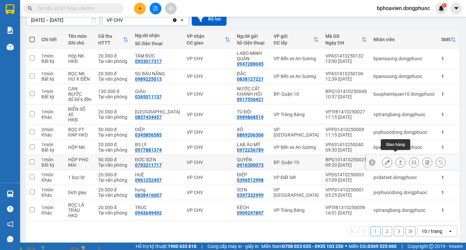
click at [398, 160] on icon at bounding box center [400, 162] width 5 height 5
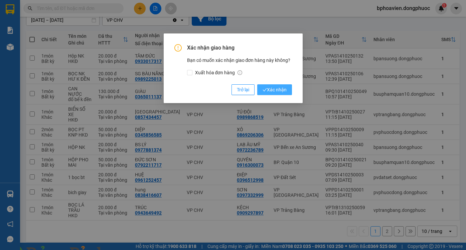
click at [278, 93] on span "Xác nhận" at bounding box center [275, 89] width 24 height 7
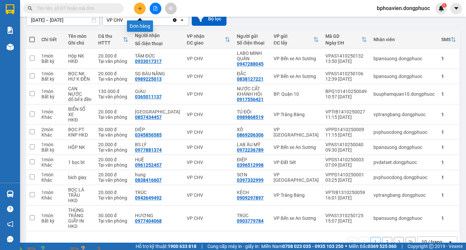
click at [141, 9] on icon "plus" at bounding box center [140, 8] width 5 height 5
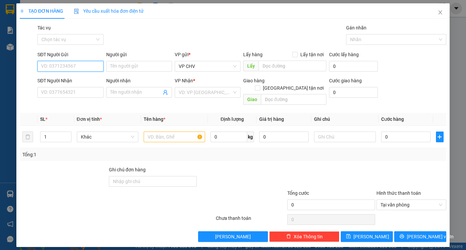
click at [81, 71] on input "SĐT Người Gửi" at bounding box center [70, 66] width 66 height 11
type input "0"
click at [79, 78] on div "0338509378 - CHÚ PHONG" at bounding box center [70, 79] width 58 height 7
type input "0338509378"
type input "CHÚ PHONG"
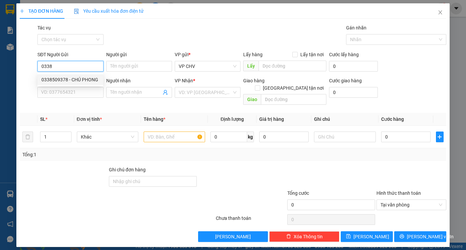
type input "0902828283"
type input "LAB SONG MỸ"
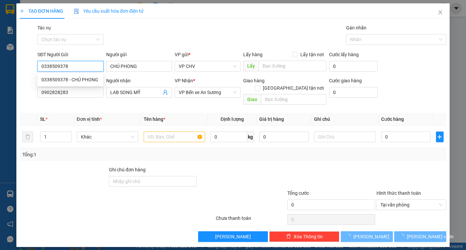
type input "20.000"
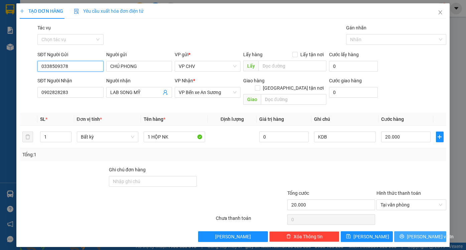
type input "0338509378"
click at [414, 231] on button "[PERSON_NAME] và In" at bounding box center [420, 236] width 52 height 11
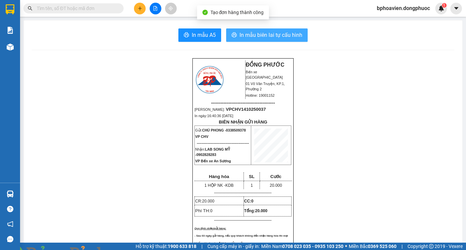
click at [268, 35] on span "In mẫu biên lai tự cấu hình" at bounding box center [271, 35] width 63 height 8
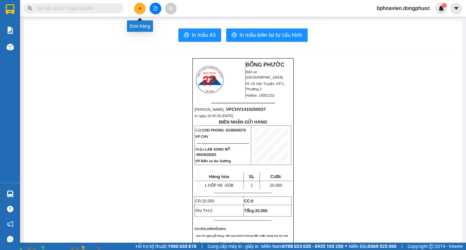
click at [134, 7] on button at bounding box center [140, 9] width 12 height 12
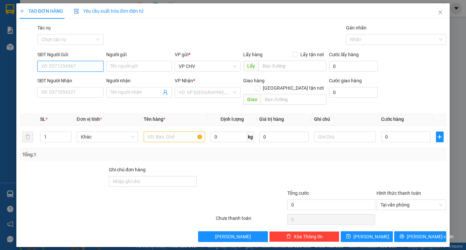
click at [74, 69] on input "SĐT Người Gửi" at bounding box center [70, 66] width 66 height 11
drag, startPoint x: 75, startPoint y: 78, endPoint x: 85, endPoint y: 101, distance: 25.3
click at [75, 78] on div "0338509378 - CHÚ PHONG" at bounding box center [70, 79] width 58 height 7
type input "0338509378"
type input "CHÚ PHONG"
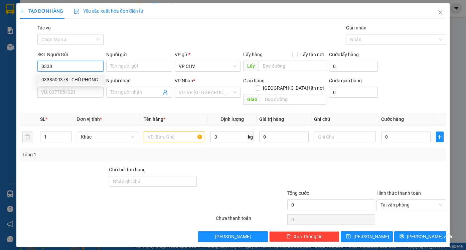
type input "0902828283"
type input "LAB SONG MỸ"
type input "20.000"
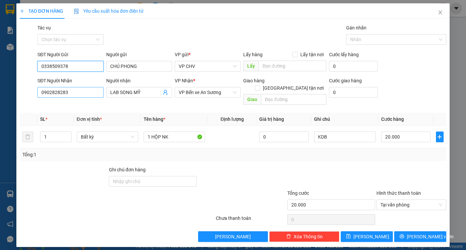
type input "0338509378"
drag, startPoint x: 81, startPoint y: 94, endPoint x: 0, endPoint y: 96, distance: 80.6
click at [0, 96] on div "TẠO ĐƠN HÀNG Yêu cầu xuất hóa đơn điện tử Transit Pickup Surcharge Ids Transit …" at bounding box center [233, 125] width 466 height 250
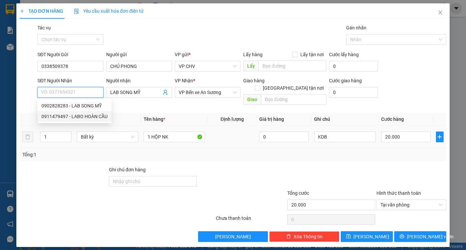
click at [87, 117] on div "0911479497 - LABO HOÀN CẦU" at bounding box center [74, 116] width 66 height 7
type input "0911479497"
type input "LABO HOÀN CẦU"
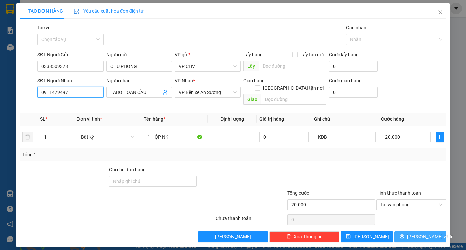
type input "0911479497"
click at [422, 233] on span "[PERSON_NAME] và In" at bounding box center [430, 236] width 47 height 7
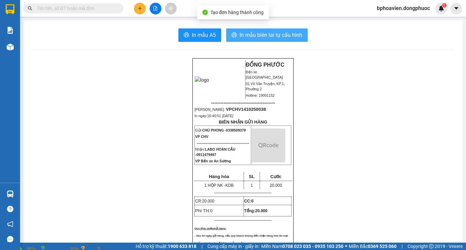
click at [265, 38] on span "In mẫu biên lai tự cấu hình" at bounding box center [271, 35] width 63 height 8
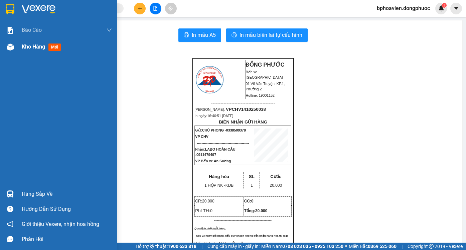
click at [25, 44] on span "Kho hàng" at bounding box center [33, 46] width 23 height 6
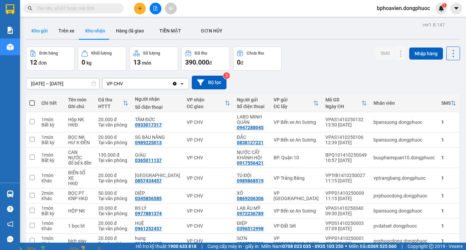
click at [49, 28] on button "Kho gửi" at bounding box center [39, 31] width 27 height 16
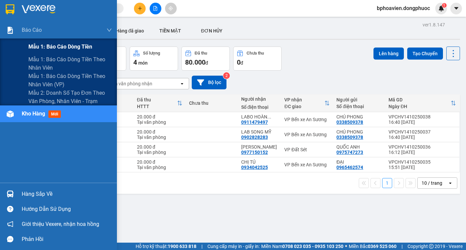
click at [55, 43] on span "Mẫu 1: Báo cáo dòng tiền" at bounding box center [60, 46] width 64 height 8
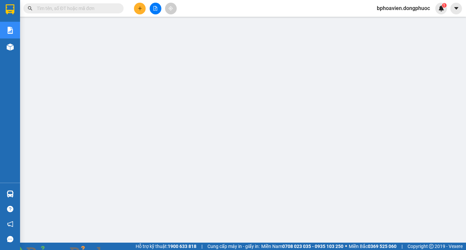
click at [123, 249] on img at bounding box center [121, 254] width 4 height 4
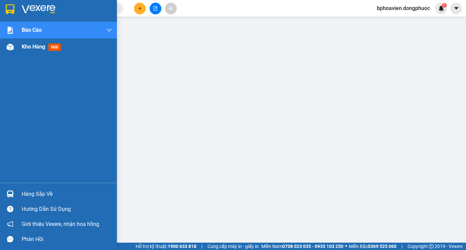
click at [27, 48] on span "Kho hàng" at bounding box center [33, 46] width 23 height 6
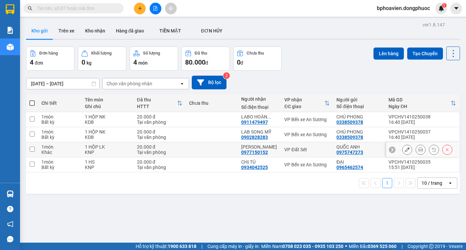
click at [238, 145] on td "THỦY NGUYỄN 0977150152" at bounding box center [259, 149] width 43 height 15
checkbox input "true"
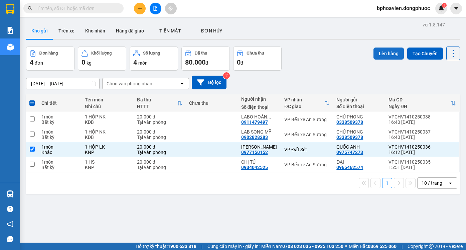
click at [387, 54] on button "Lên hàng" at bounding box center [389, 53] width 30 height 12
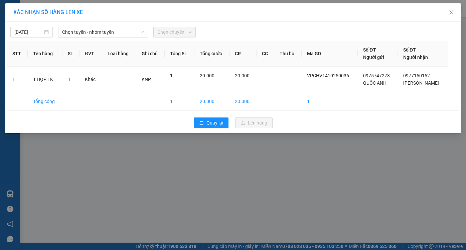
drag, startPoint x: 114, startPoint y: 33, endPoint x: 113, endPoint y: 38, distance: 4.4
click at [114, 33] on span "Chọn tuyến - nhóm tuyến" at bounding box center [103, 32] width 82 height 10
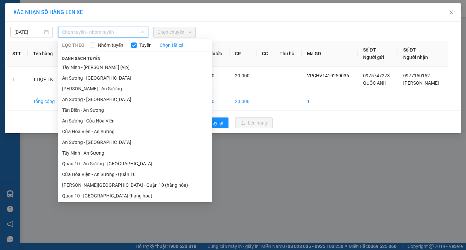
click at [100, 132] on li "Cửa Hòa Viện - An Sương" at bounding box center [135, 131] width 154 height 11
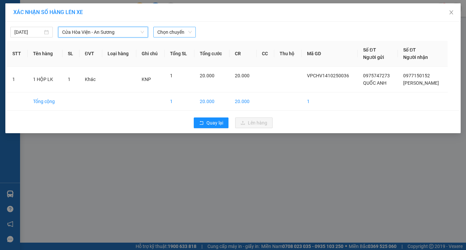
click at [179, 35] on span "Chọn chuyến" at bounding box center [174, 32] width 34 height 10
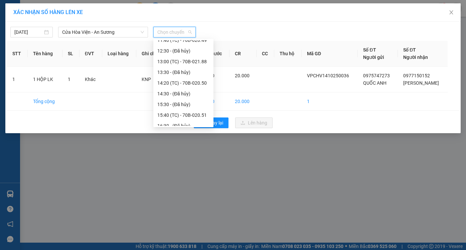
scroll to position [193, 0]
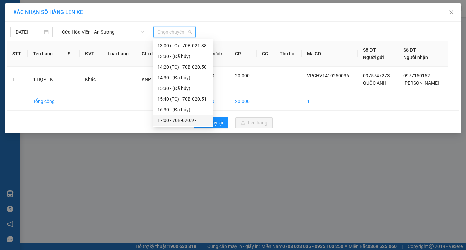
drag, startPoint x: 176, startPoint y: 118, endPoint x: 188, endPoint y: 119, distance: 12.1
click at [176, 118] on div "17:00 - 70B-020.97" at bounding box center [183, 120] width 52 height 7
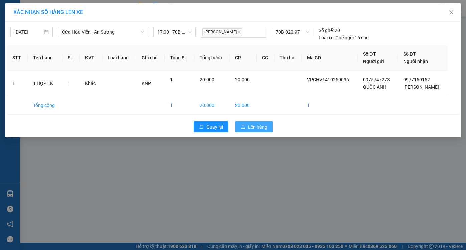
drag, startPoint x: 250, startPoint y: 127, endPoint x: 224, endPoint y: 117, distance: 28.1
click at [251, 127] on span "Lên hàng" at bounding box center [257, 126] width 19 height 7
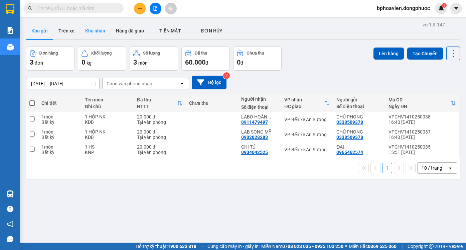
click at [92, 31] on button "Kho nhận" at bounding box center [95, 31] width 31 height 16
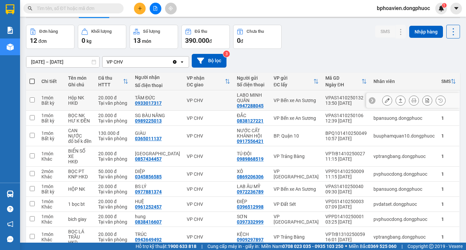
scroll to position [33, 0]
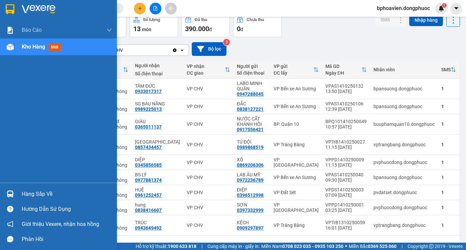
click at [33, 196] on div "Hàng sắp về" at bounding box center [67, 194] width 90 height 10
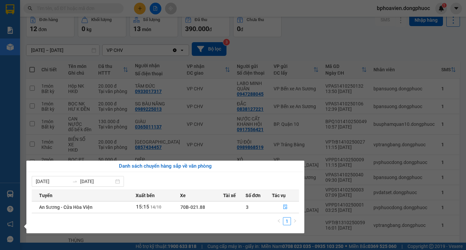
click at [279, 124] on section "Kết quả tìm kiếm ( 0 ) Bộ lọc No Data bphoavien.dongphuoc 1 Báo cáo Mẫu 1: Báo …" at bounding box center [233, 125] width 466 height 250
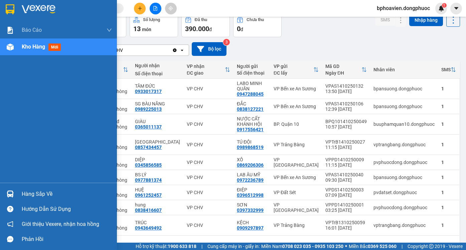
click at [27, 189] on div "Hàng sắp về" at bounding box center [67, 194] width 90 height 10
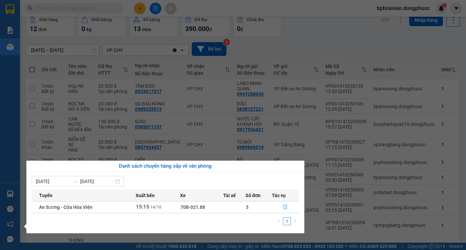
click at [278, 204] on button "button" at bounding box center [285, 207] width 27 height 11
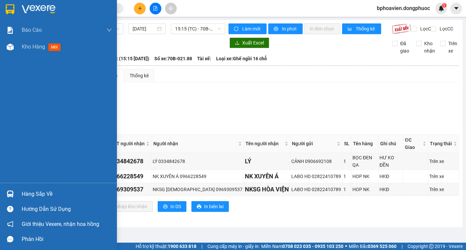
click at [25, 46] on span "Kho hàng" at bounding box center [33, 46] width 23 height 6
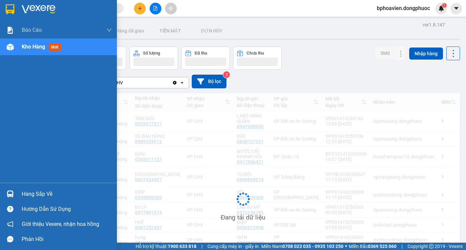
click at [32, 46] on span "Kho hàng" at bounding box center [33, 46] width 23 height 6
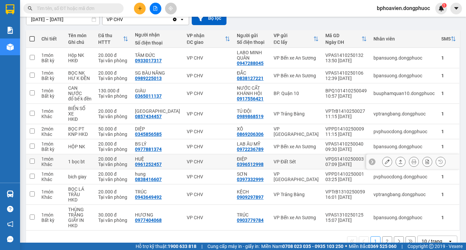
scroll to position [67, 0]
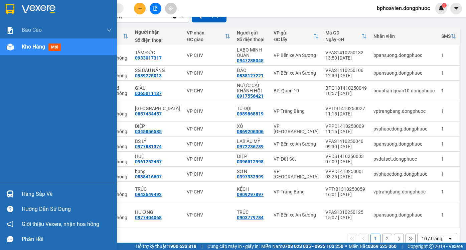
click at [13, 197] on img at bounding box center [10, 193] width 7 height 7
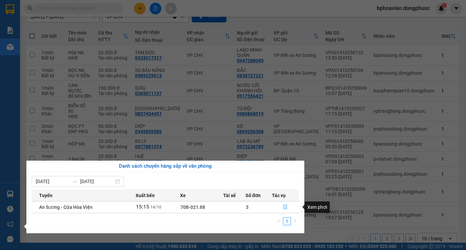
click at [290, 207] on button "button" at bounding box center [285, 207] width 27 height 11
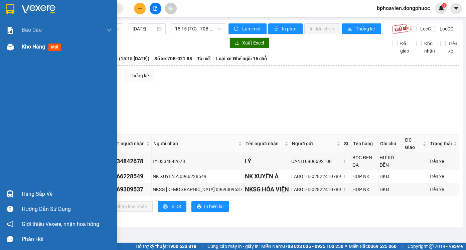
click at [9, 46] on img at bounding box center [10, 46] width 7 height 7
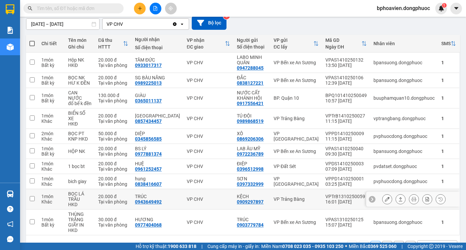
scroll to position [74, 0]
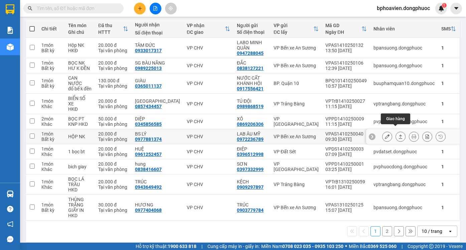
click at [396, 134] on button at bounding box center [400, 137] width 9 height 12
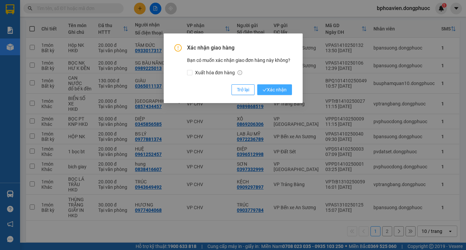
click at [276, 89] on span "Xác nhận" at bounding box center [275, 89] width 24 height 7
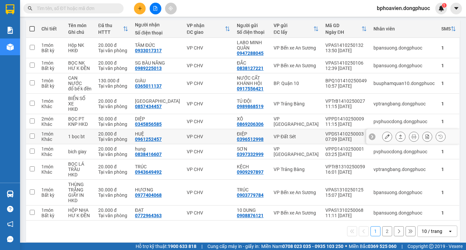
click at [396, 134] on button at bounding box center [400, 137] width 9 height 12
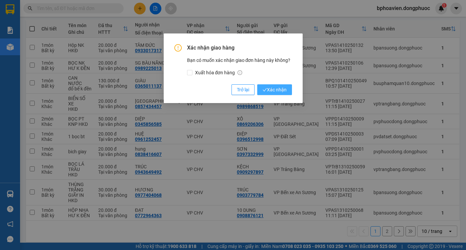
click at [274, 93] on span "Xác nhận" at bounding box center [275, 89] width 24 height 7
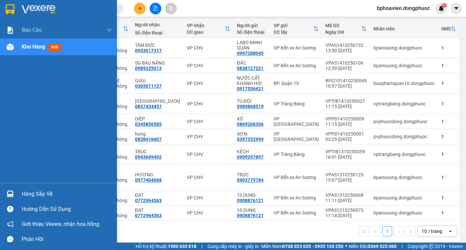
click at [11, 192] on img at bounding box center [10, 193] width 7 height 7
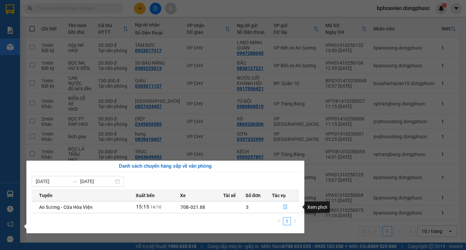
click at [287, 208] on icon "file-done" at bounding box center [285, 206] width 5 height 5
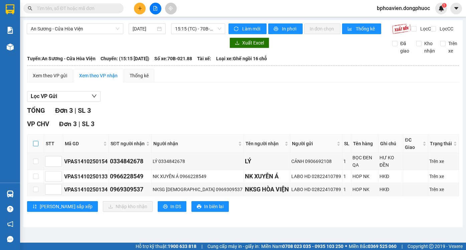
click at [33, 146] on input "checkbox" at bounding box center [35, 143] width 5 height 5
checkbox input "true"
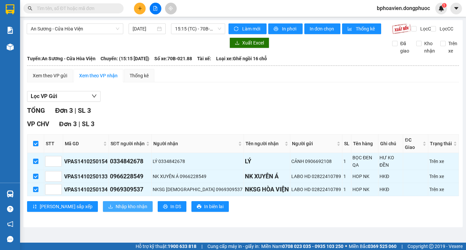
click at [116, 203] on span "Nhập kho nhận" at bounding box center [132, 206] width 32 height 7
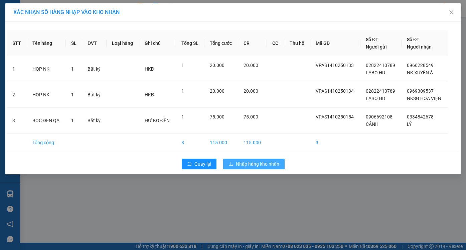
click at [253, 167] on span "Nhập hàng kho nhận" at bounding box center [257, 163] width 43 height 7
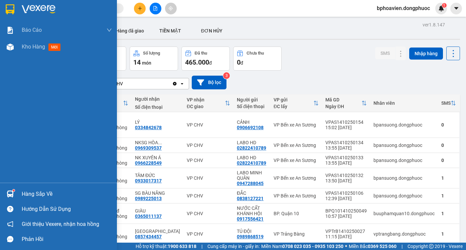
click at [16, 191] on div "Hàng sắp về" at bounding box center [58, 193] width 117 height 15
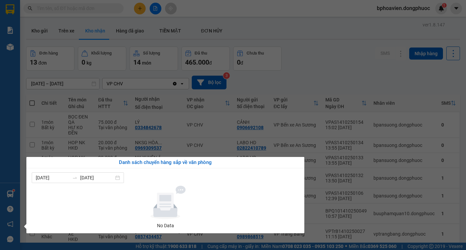
click at [13, 190] on div "Báo cáo Mẫu 1: Báo cáo dòng tiền Mẫu 1: Báo cáo dòng tiền theo nhân viên Mẫu 1:…" at bounding box center [10, 125] width 20 height 250
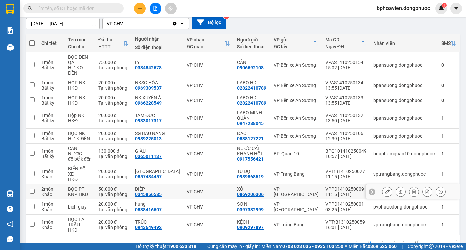
scroll to position [64, 0]
